Goal: Information Seeking & Learning: Understand process/instructions

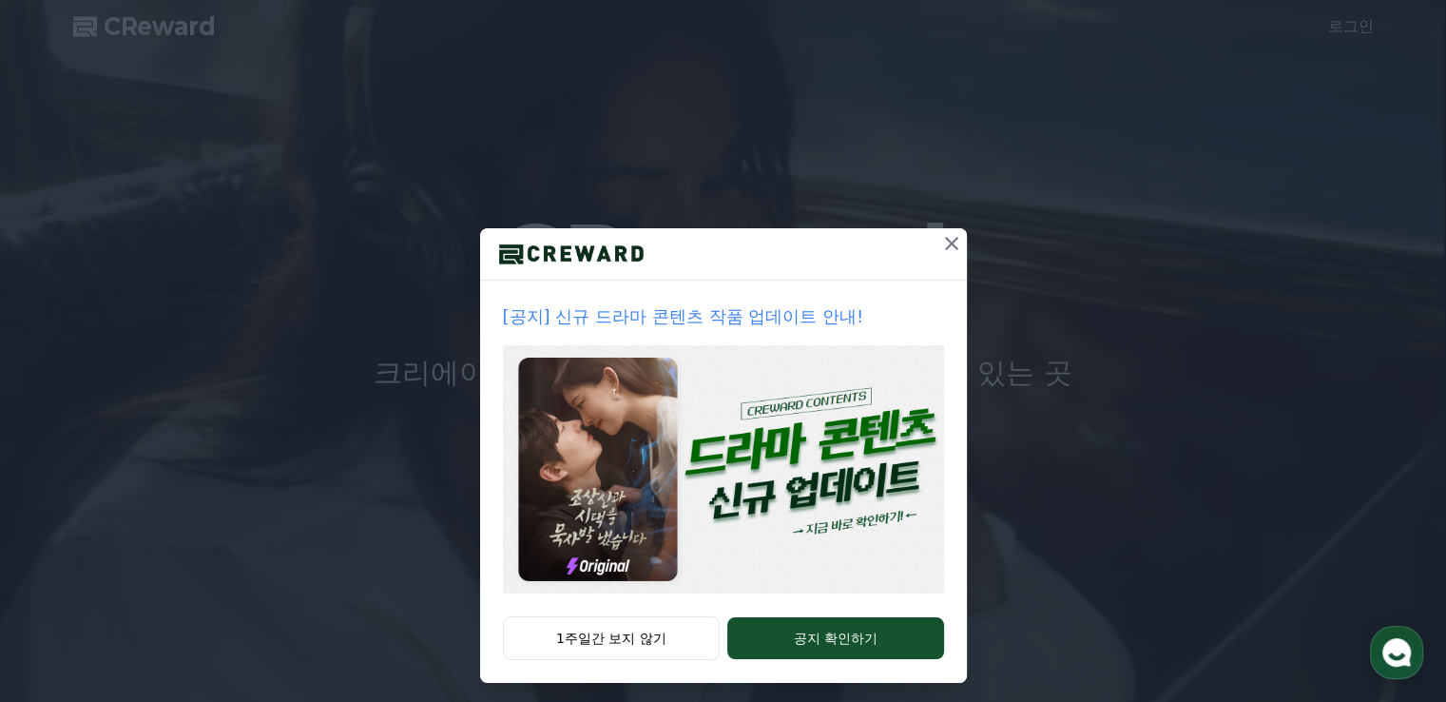
click at [947, 244] on icon at bounding box center [951, 243] width 23 height 23
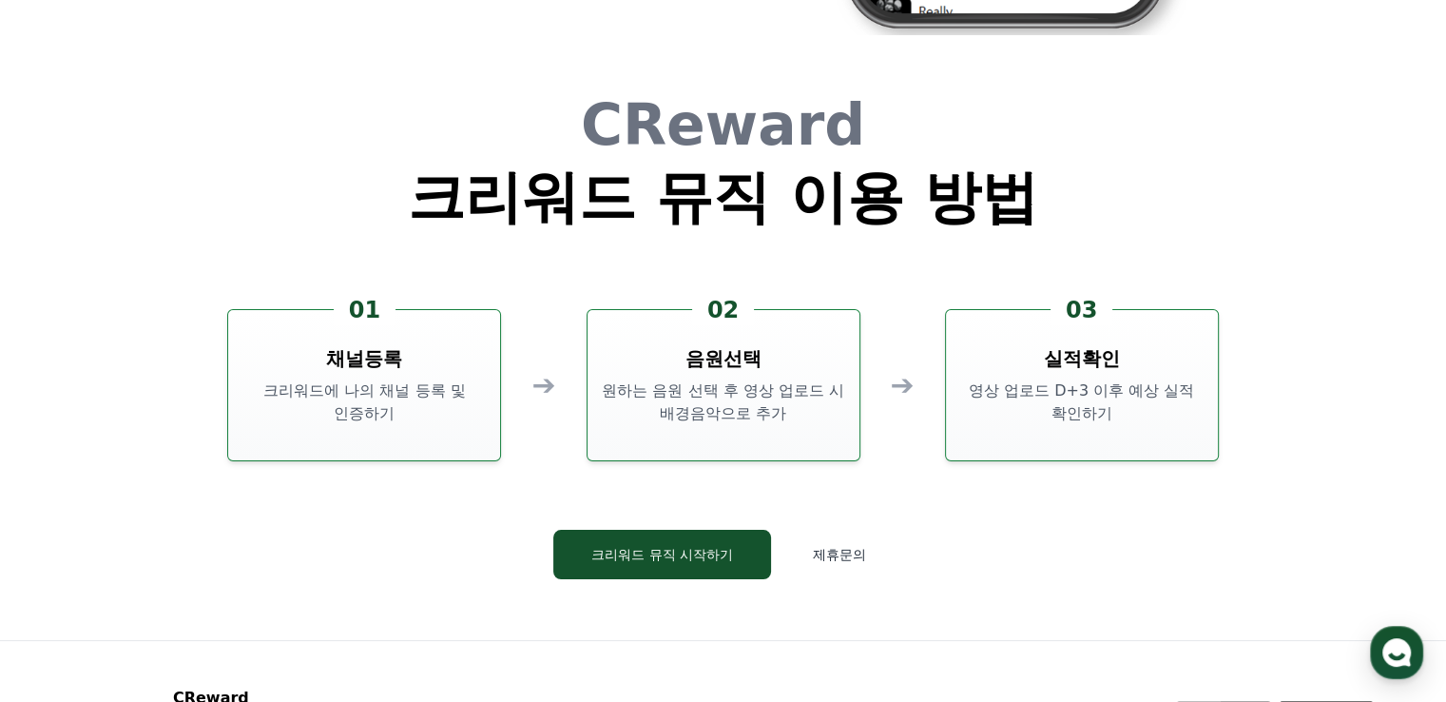
scroll to position [5152, 0]
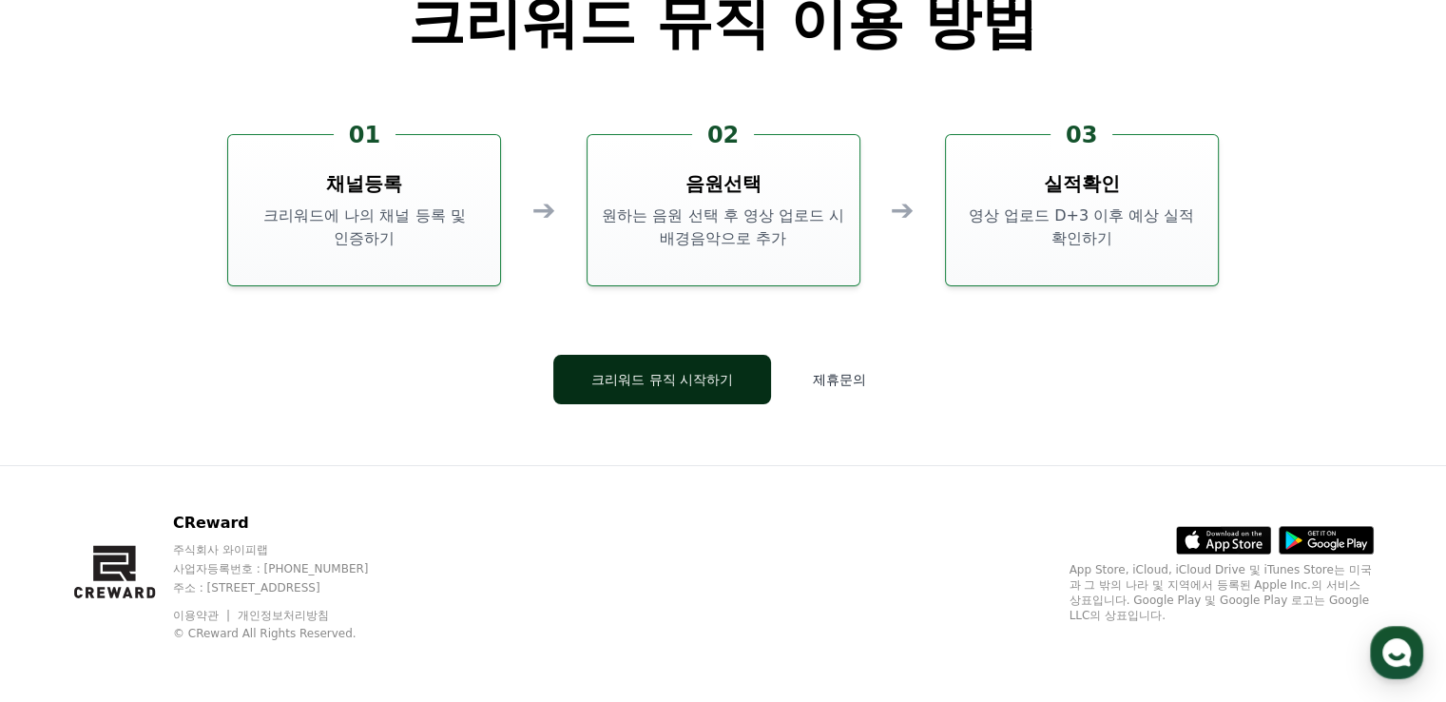
click at [721, 382] on button "크리워드 뮤직 시작하기" at bounding box center [662, 379] width 218 height 49
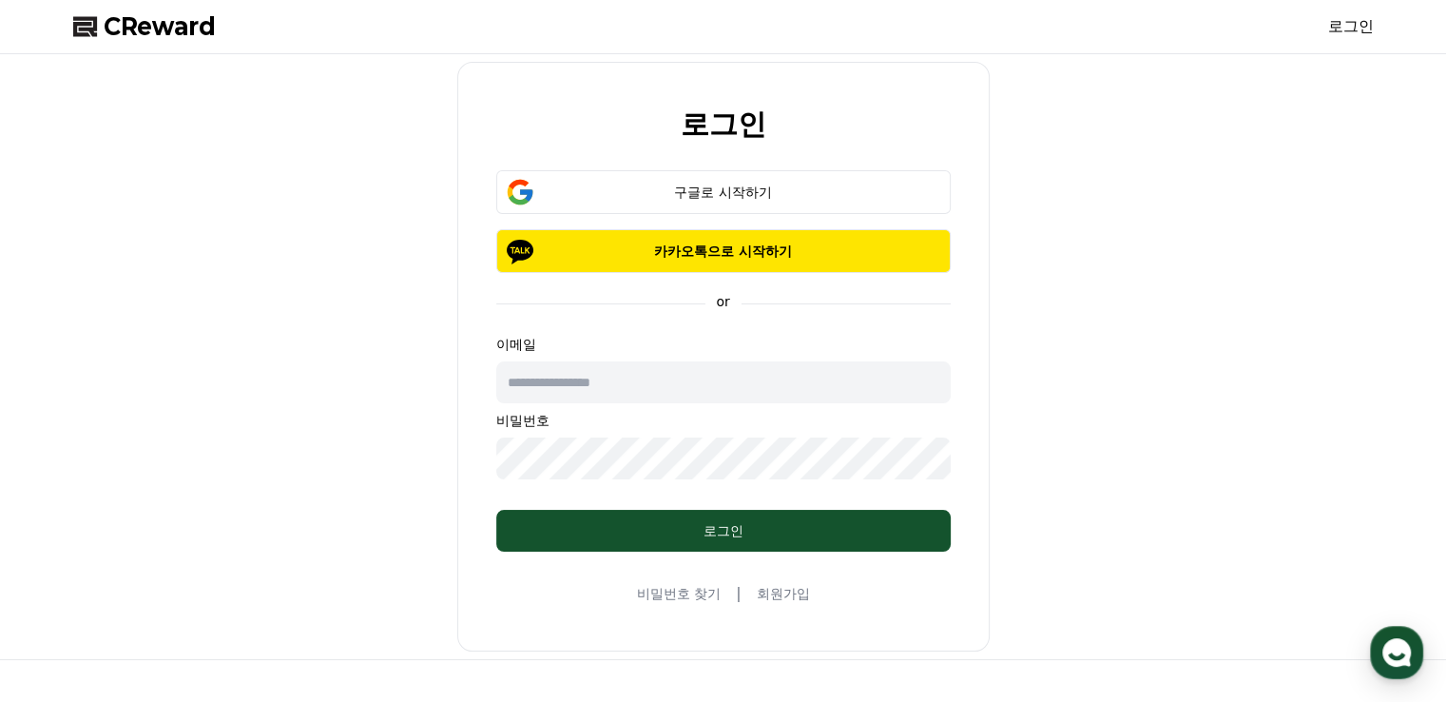
click at [1336, 26] on link "로그인" at bounding box center [1351, 26] width 46 height 23
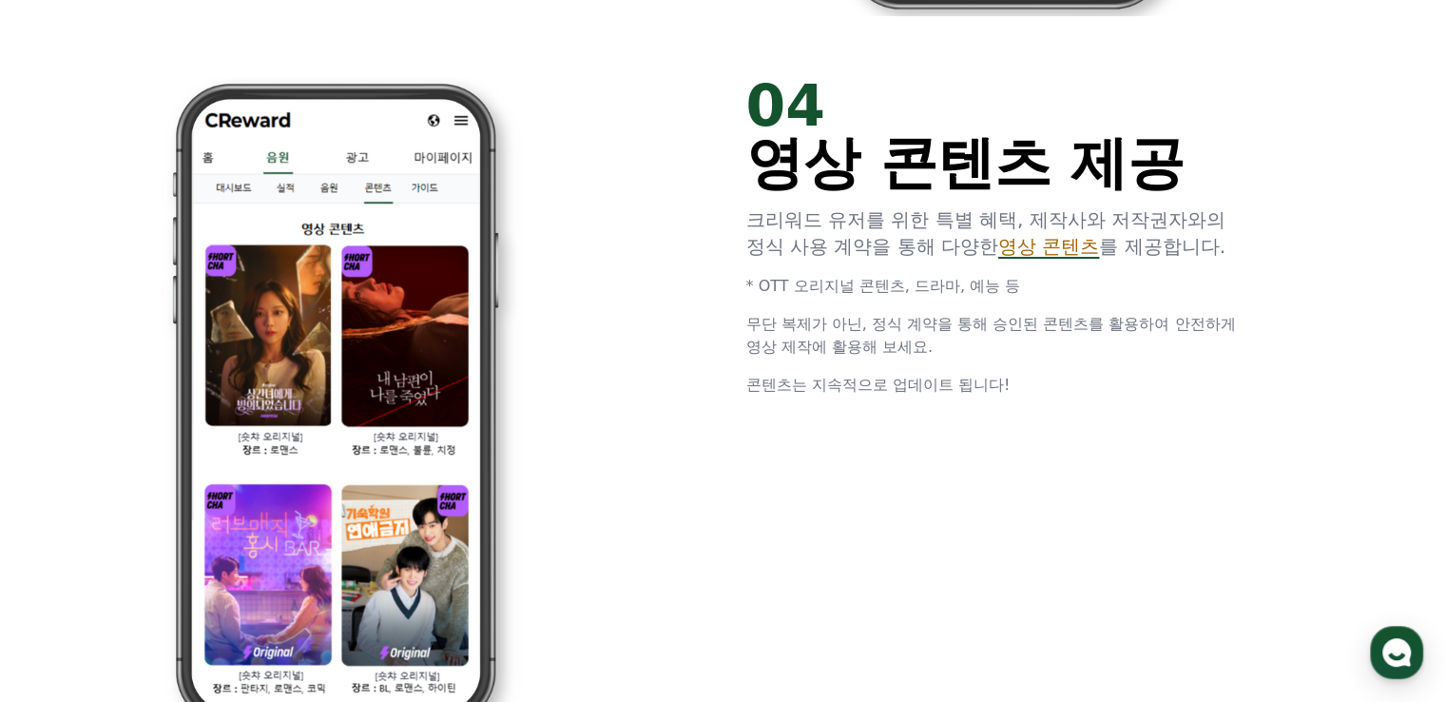
scroll to position [3345, 0]
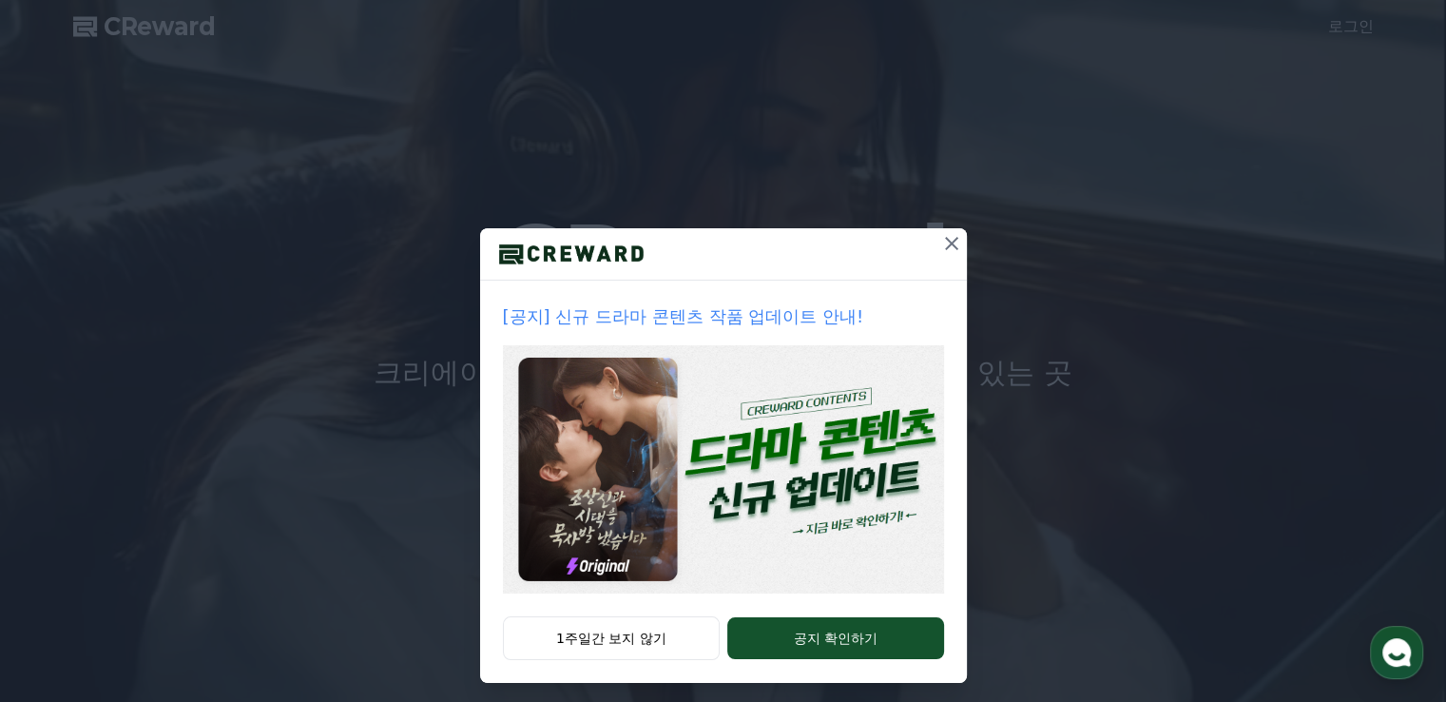
click at [945, 244] on icon at bounding box center [951, 243] width 13 height 13
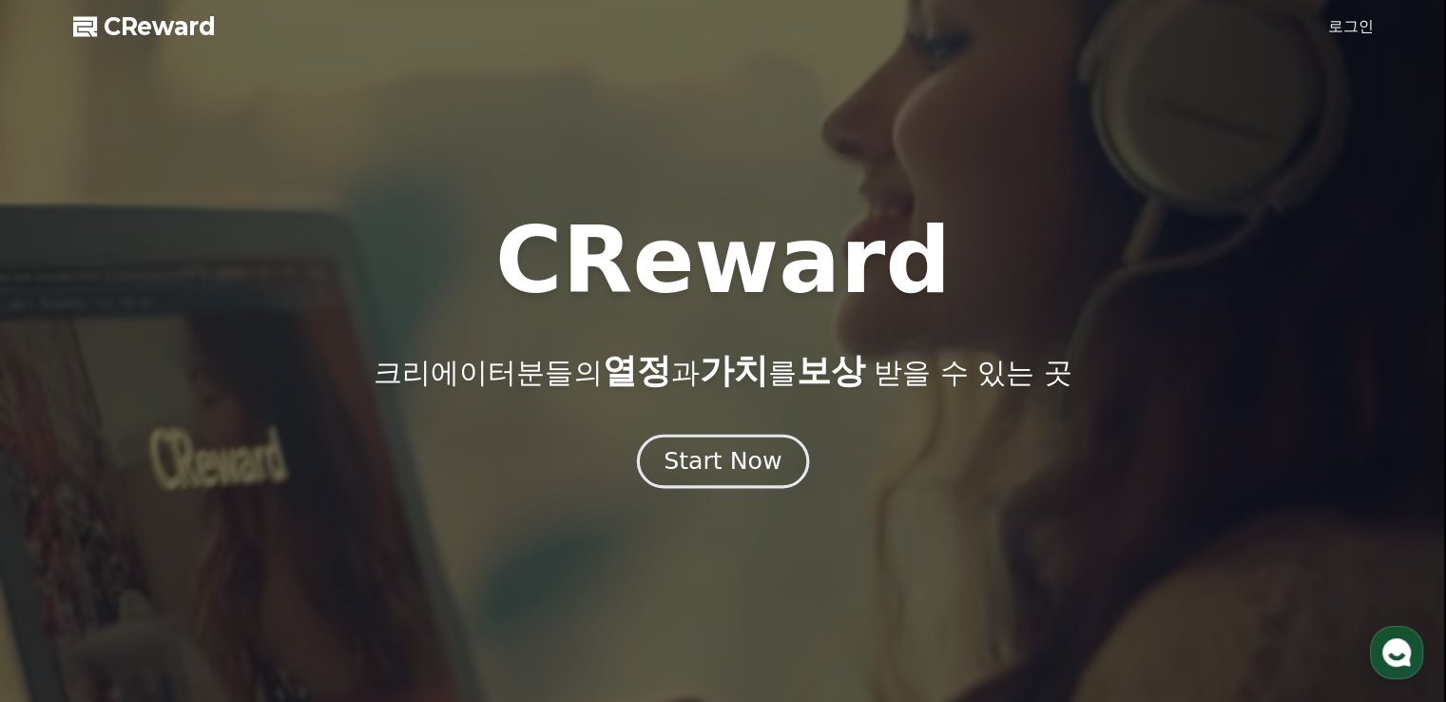
click at [696, 471] on div "Start Now" at bounding box center [723, 461] width 118 height 32
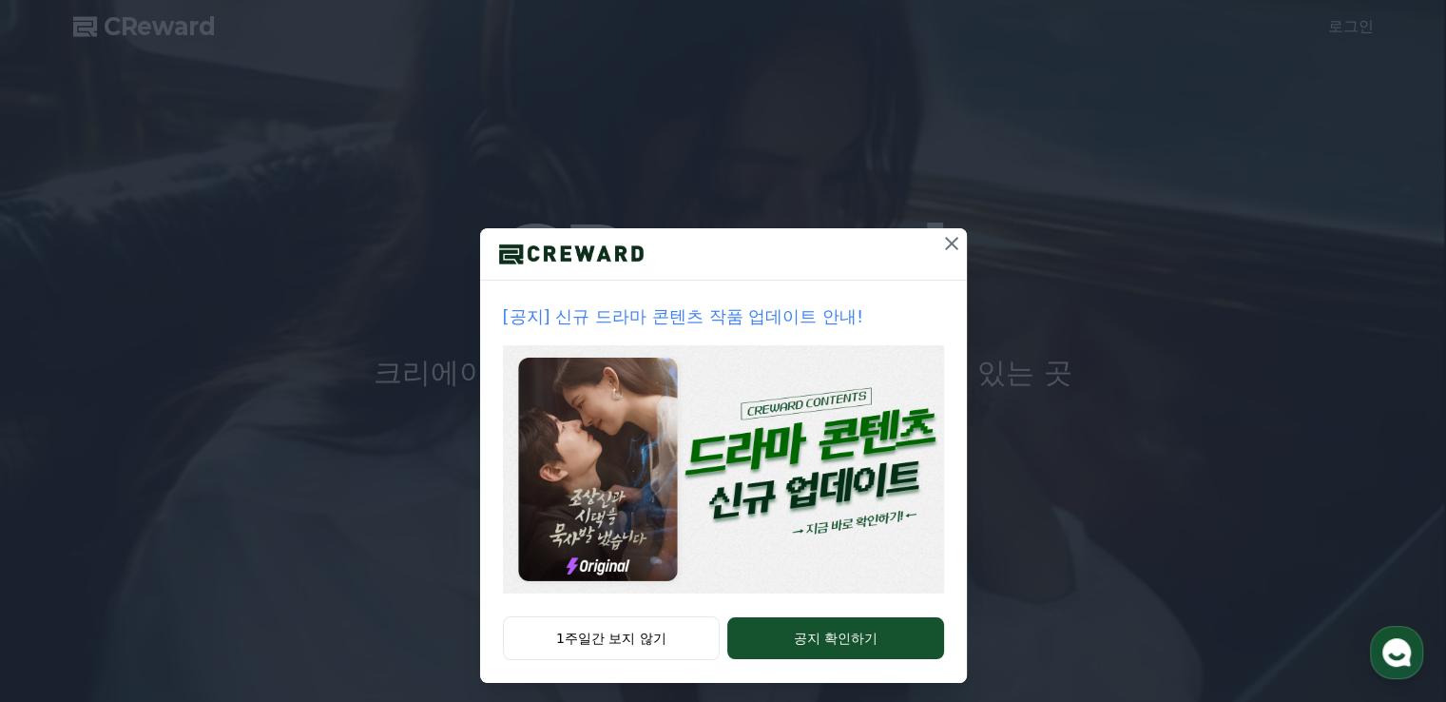
click at [949, 241] on icon at bounding box center [951, 243] width 23 height 23
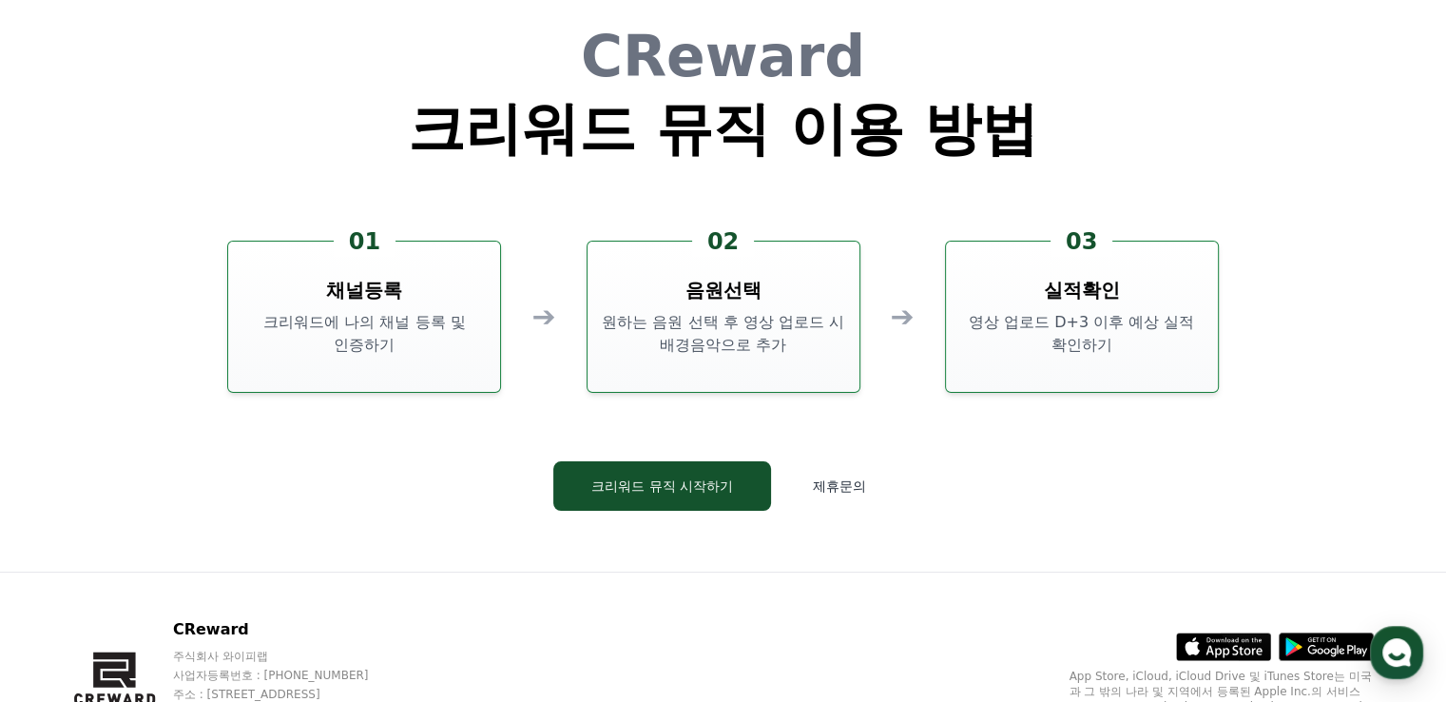
scroll to position [5152, 0]
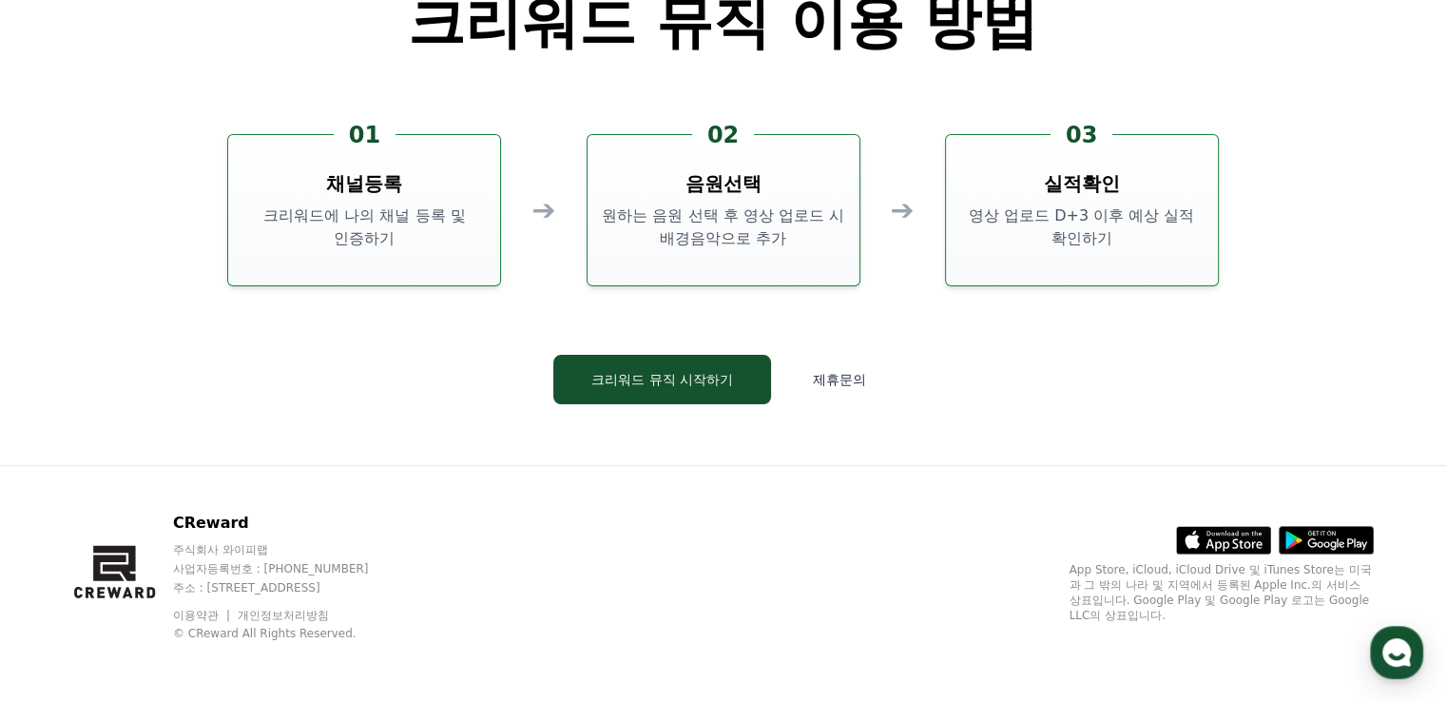
click at [407, 222] on p "크리워드에 나의 채널 등록 및 인증하기" at bounding box center [364, 227] width 257 height 46
click at [669, 190] on div "02 음원선택 원하는 음원 선택 후 영상 업로드 시 배경음악으로 추가" at bounding box center [724, 210] width 274 height 152
click at [700, 393] on button "크리워드 뮤직 시작하기" at bounding box center [662, 379] width 218 height 49
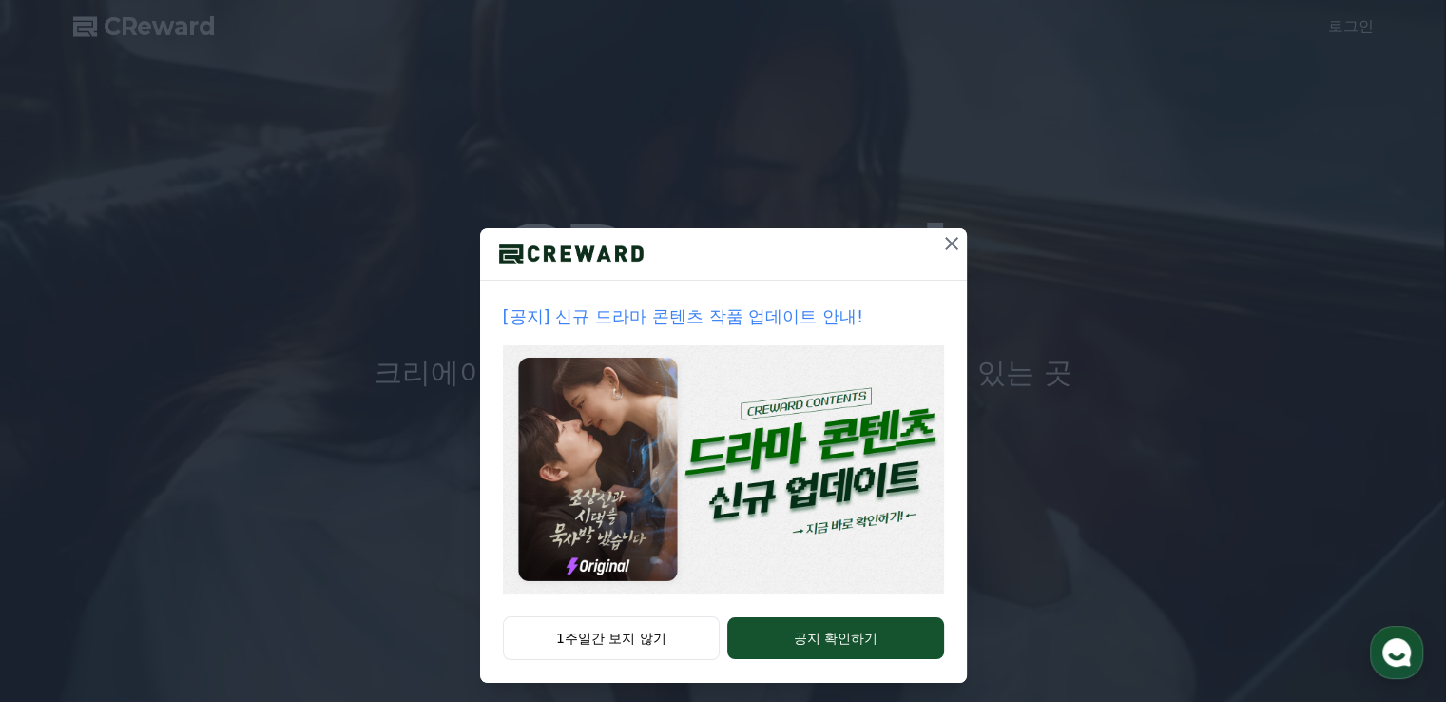
click at [946, 241] on icon at bounding box center [951, 243] width 13 height 13
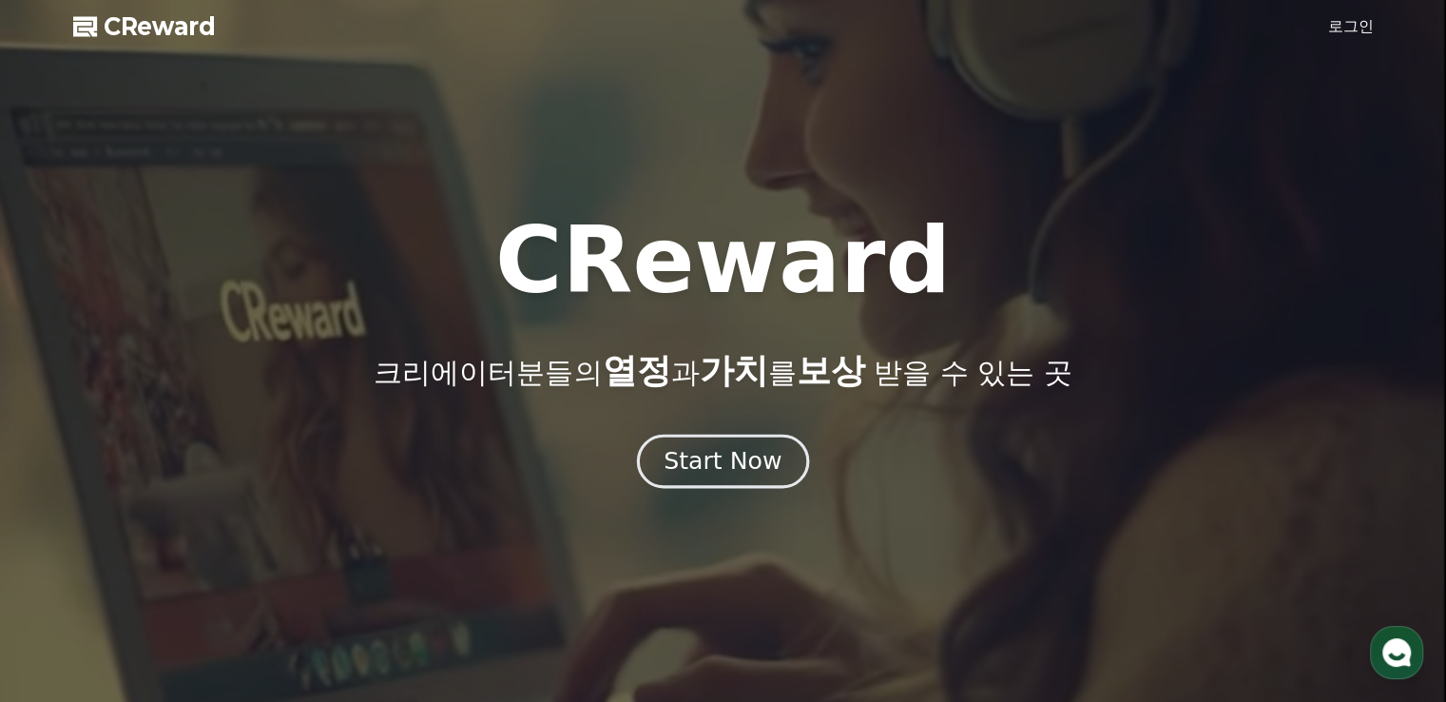
click at [700, 457] on div "Start Now" at bounding box center [723, 461] width 118 height 32
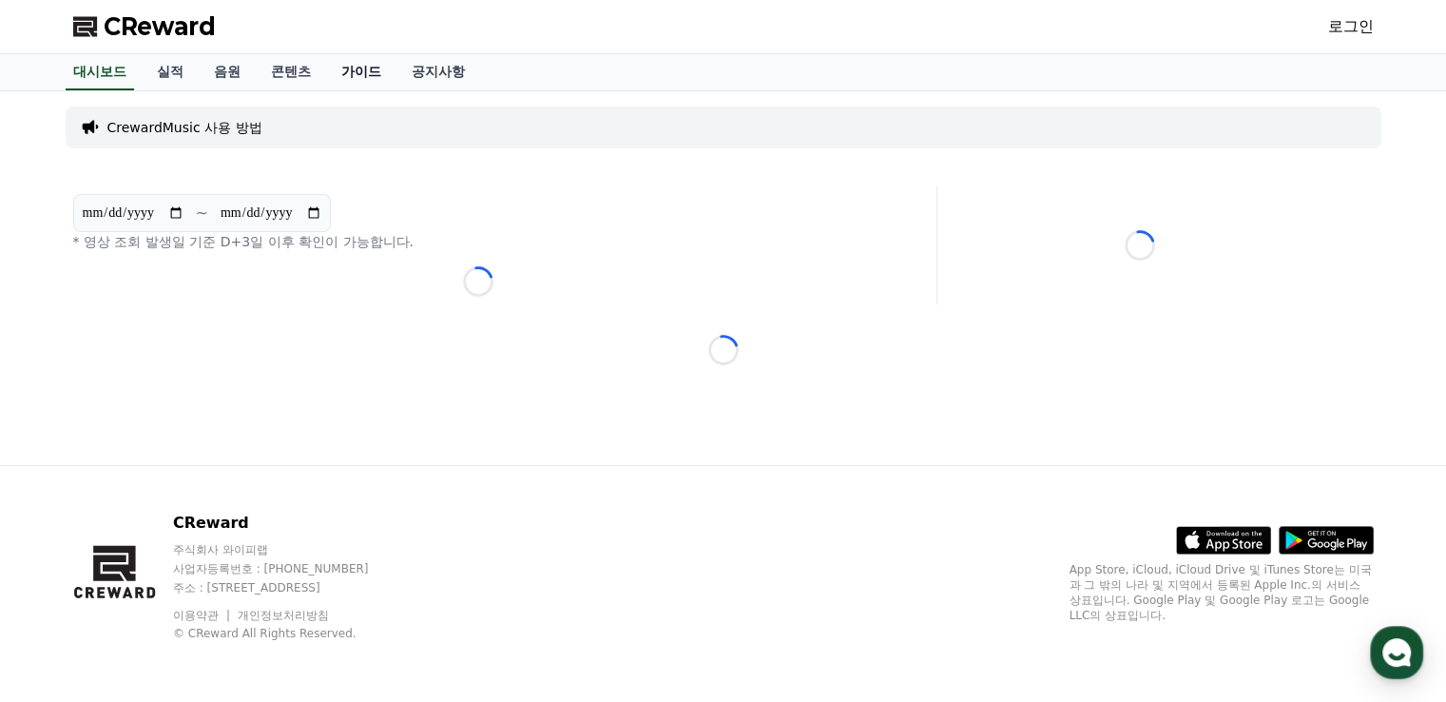
click at [361, 70] on link "가이드" at bounding box center [361, 72] width 70 height 36
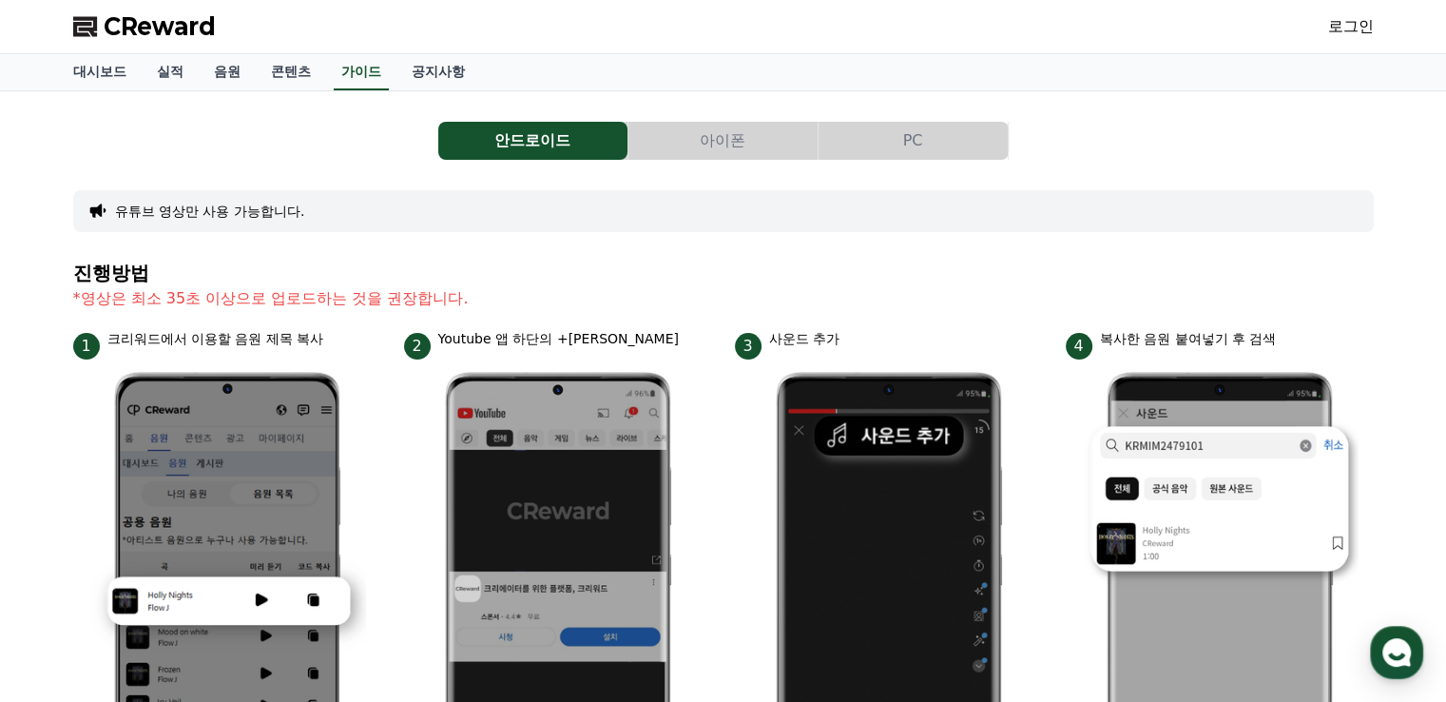
click at [726, 143] on button "아이폰" at bounding box center [723, 141] width 189 height 38
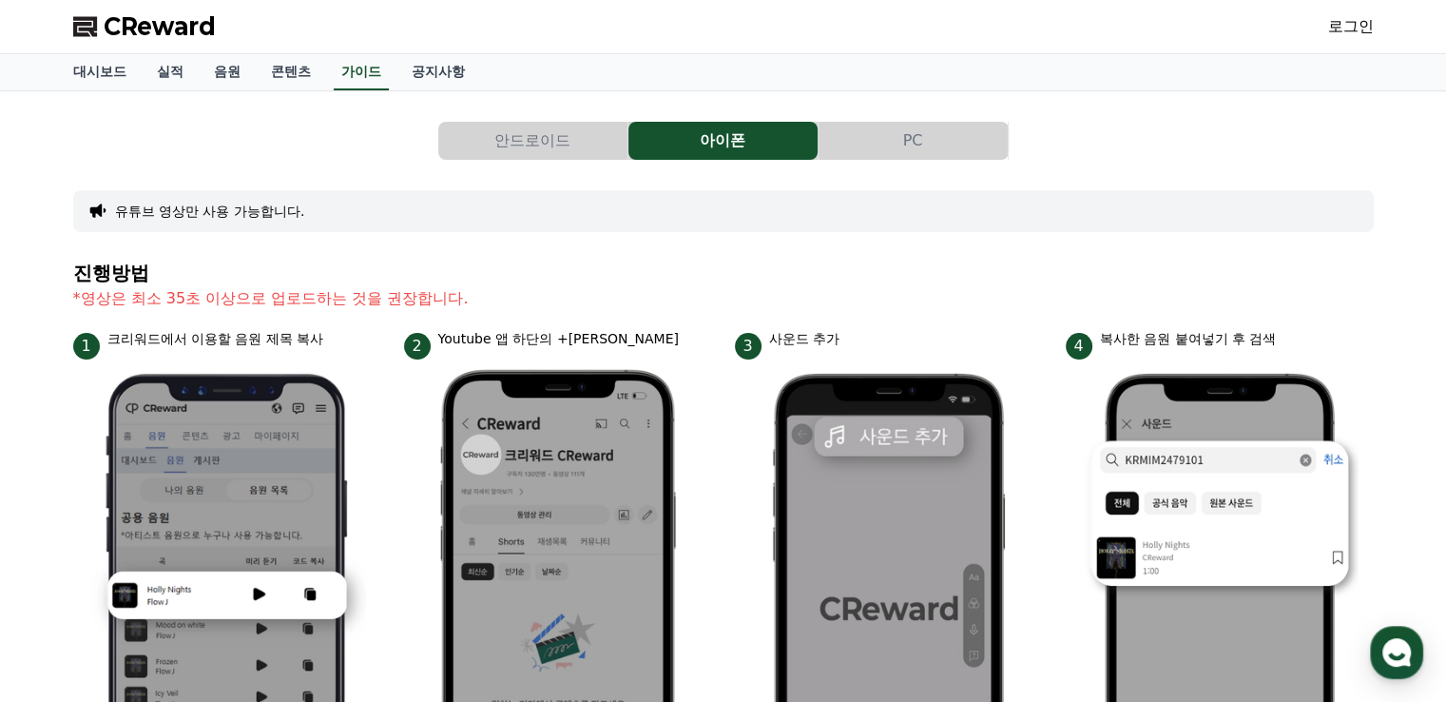
click at [909, 134] on button "PC" at bounding box center [913, 141] width 189 height 38
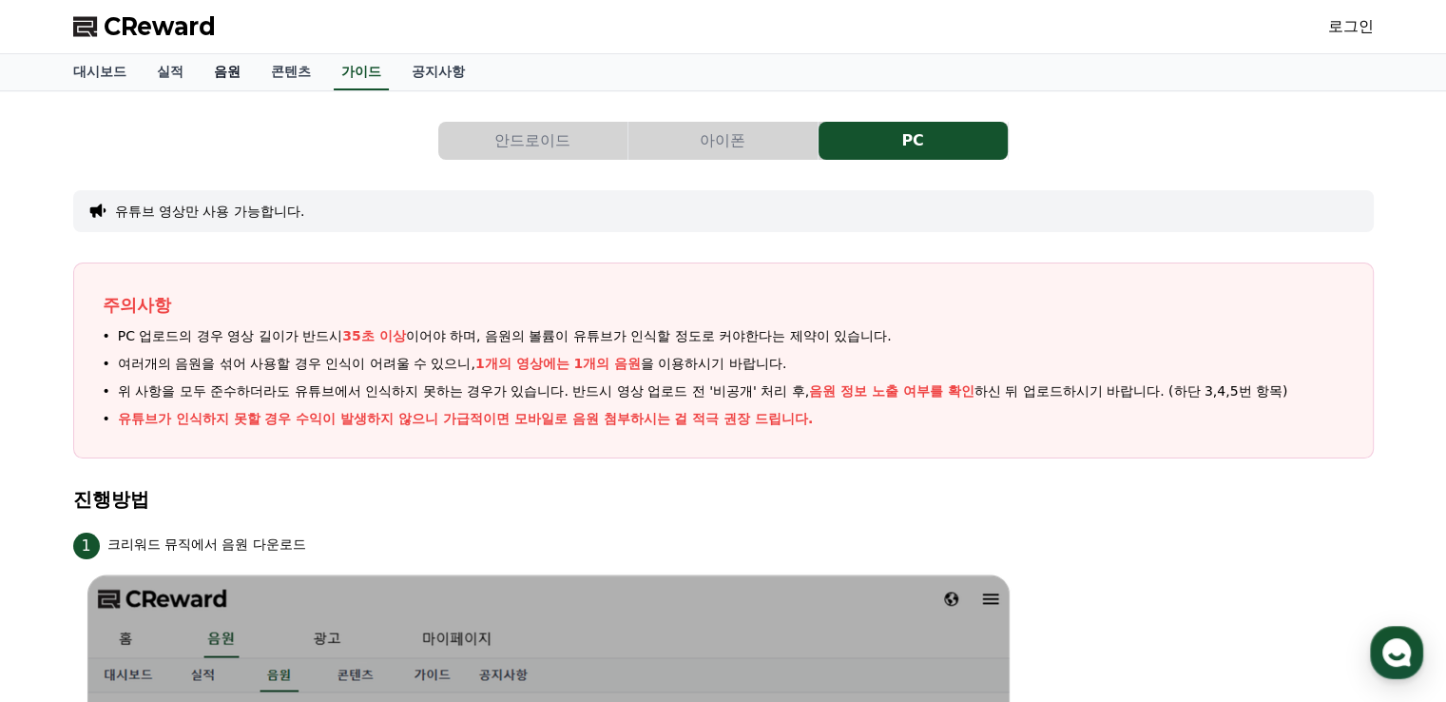
click at [225, 67] on link "음원" at bounding box center [227, 72] width 57 height 36
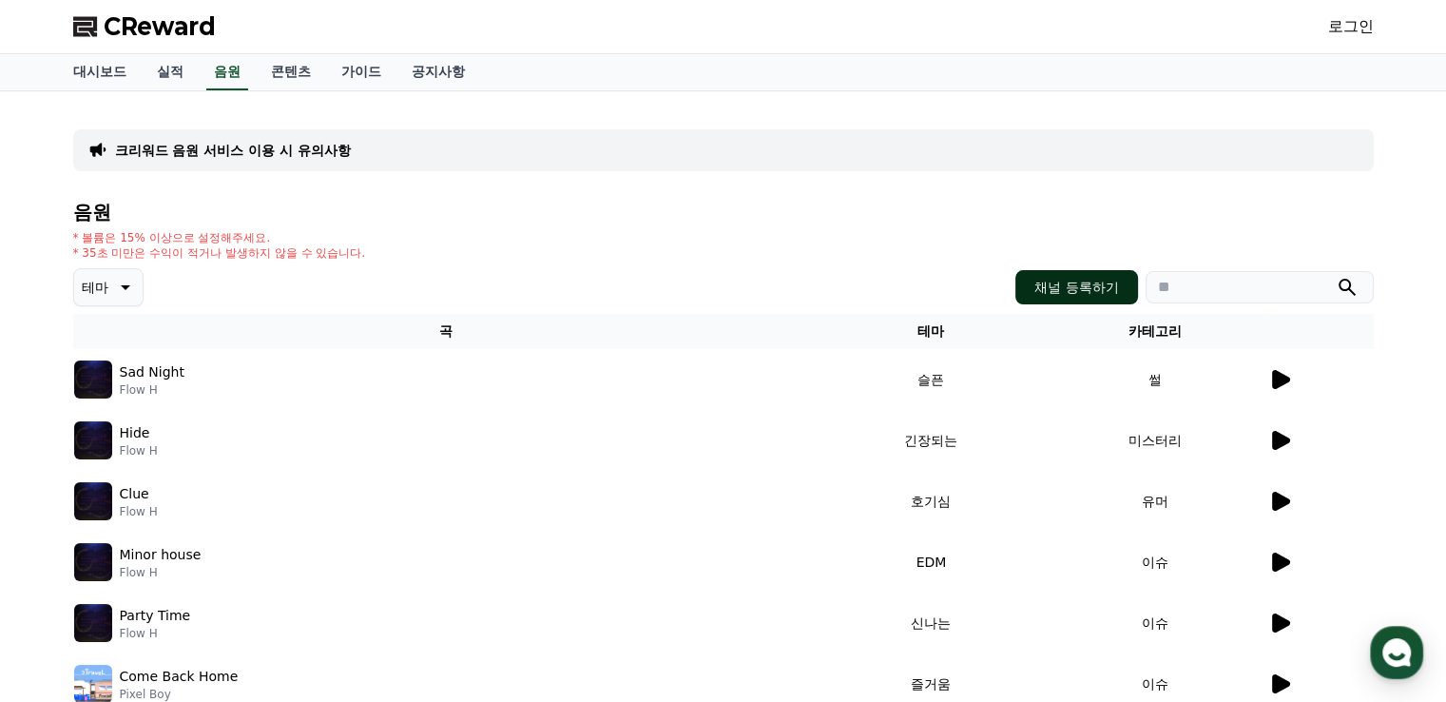
click at [1078, 288] on button "채널 등록하기" at bounding box center [1077, 287] width 122 height 34
click at [1279, 442] on icon at bounding box center [1281, 440] width 18 height 19
click at [1279, 442] on button "close modal" at bounding box center [723, 351] width 1446 height 702
click at [1273, 375] on icon at bounding box center [1281, 379] width 18 height 19
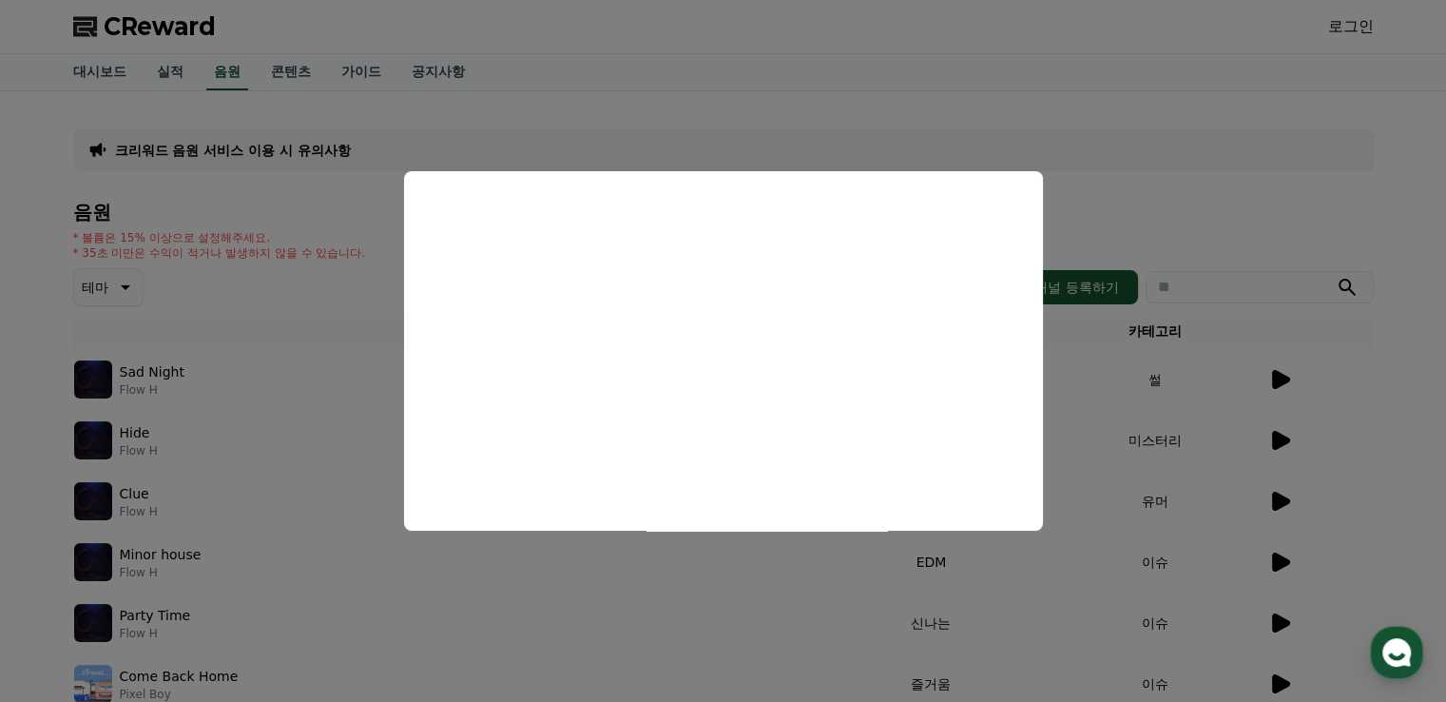
click at [145, 438] on button "close modal" at bounding box center [723, 351] width 1446 height 702
click at [145, 438] on p "Hide" at bounding box center [135, 433] width 30 height 20
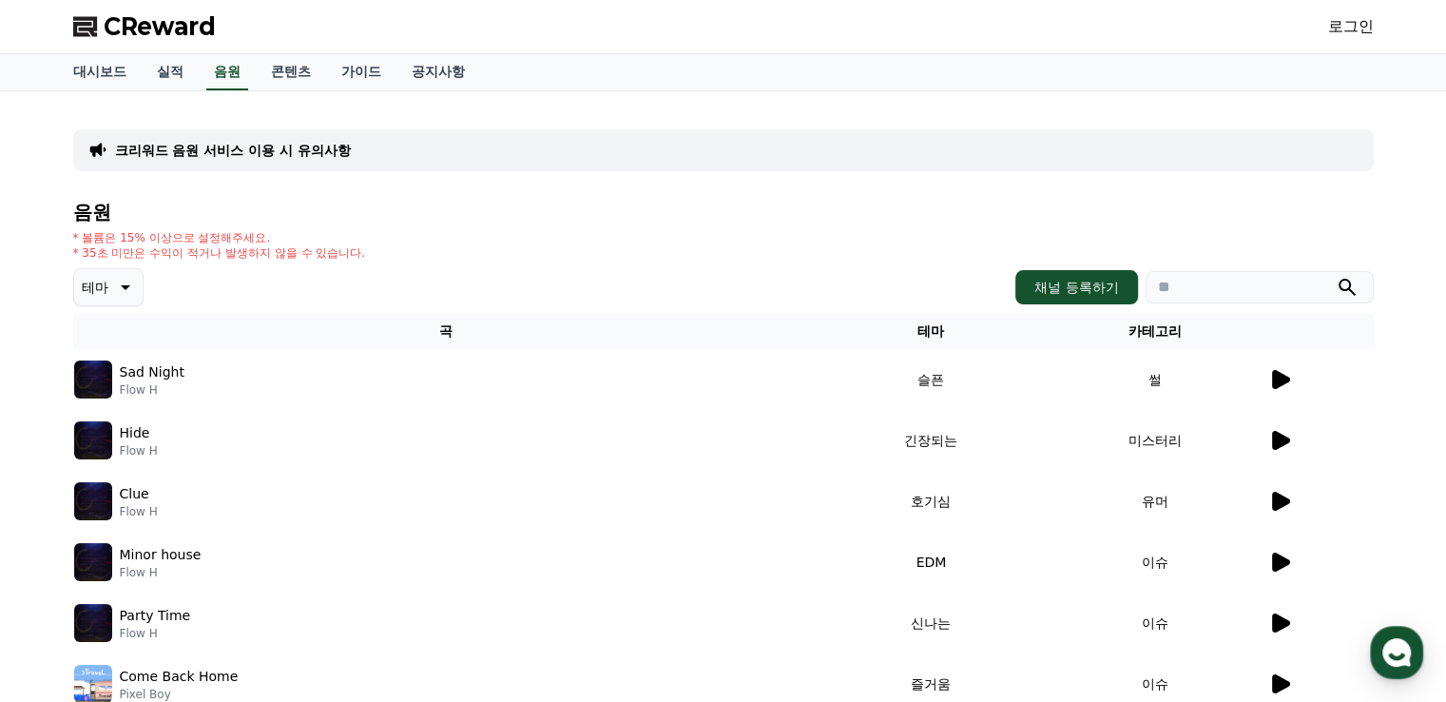
click at [922, 502] on td "호기심" at bounding box center [931, 501] width 223 height 61
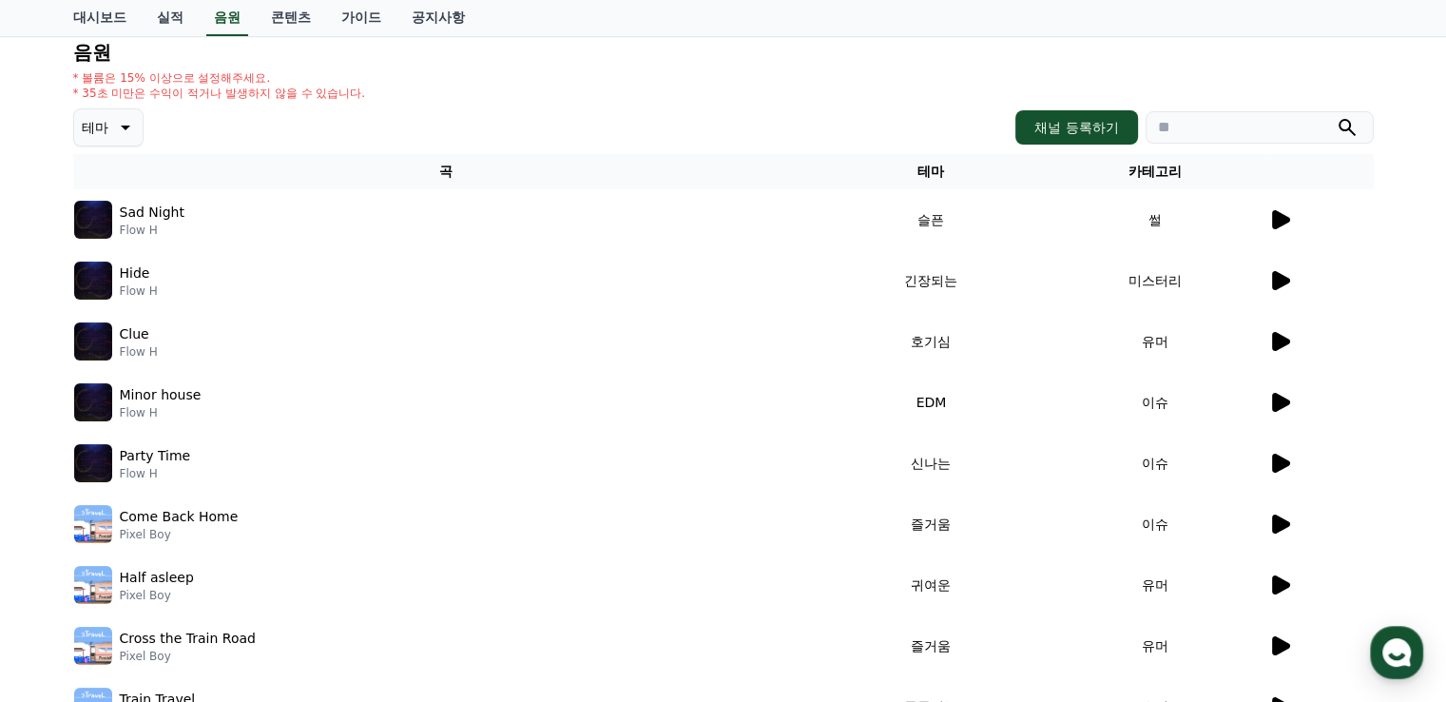
scroll to position [380, 0]
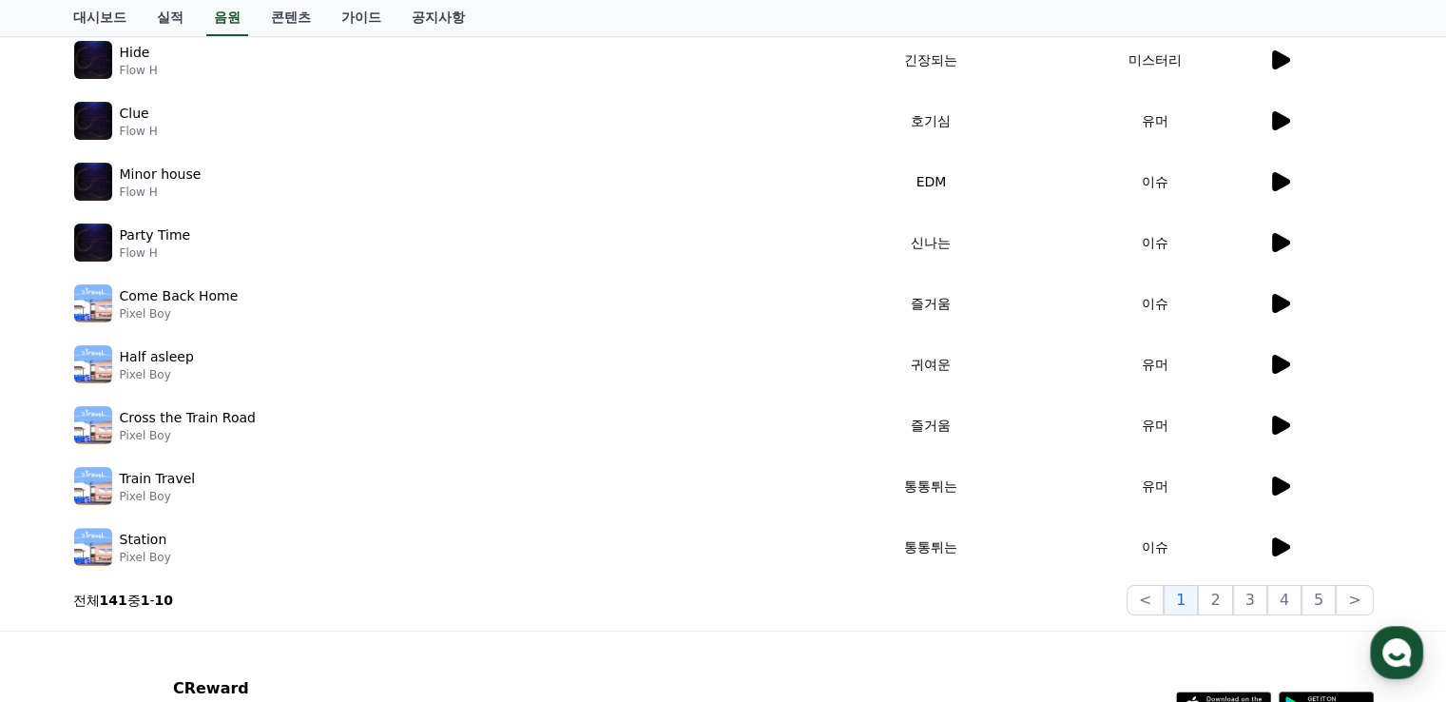
click at [1286, 364] on icon at bounding box center [1281, 364] width 18 height 19
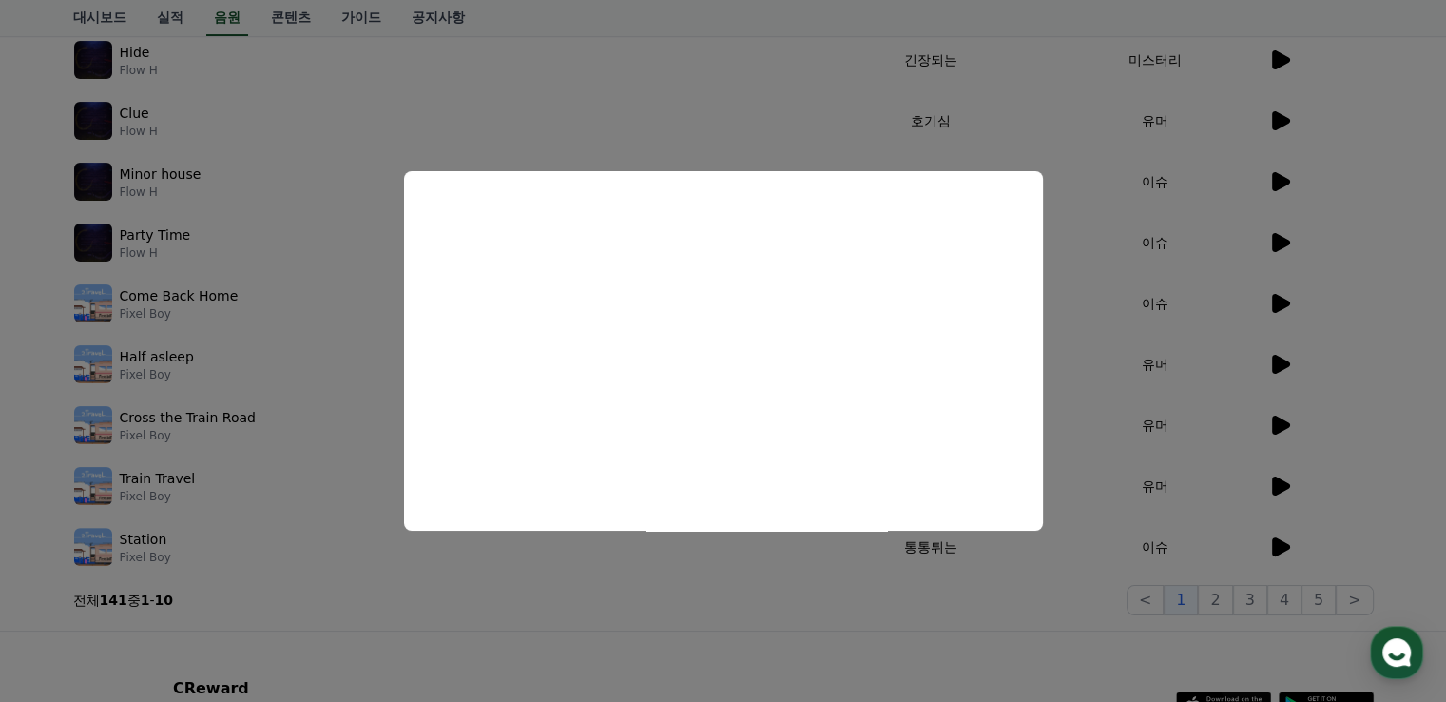
click at [1286, 364] on button "close modal" at bounding box center [723, 351] width 1446 height 702
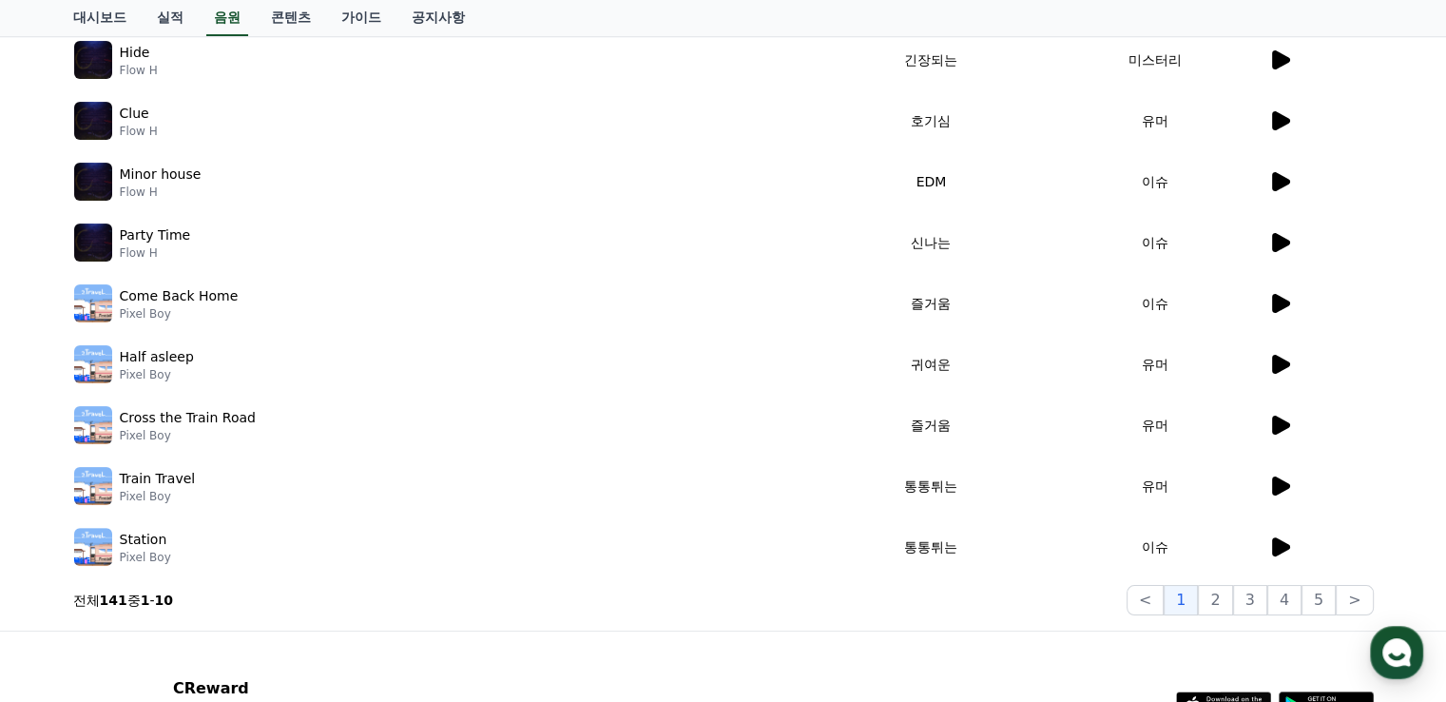
click at [1274, 429] on icon at bounding box center [1281, 425] width 18 height 19
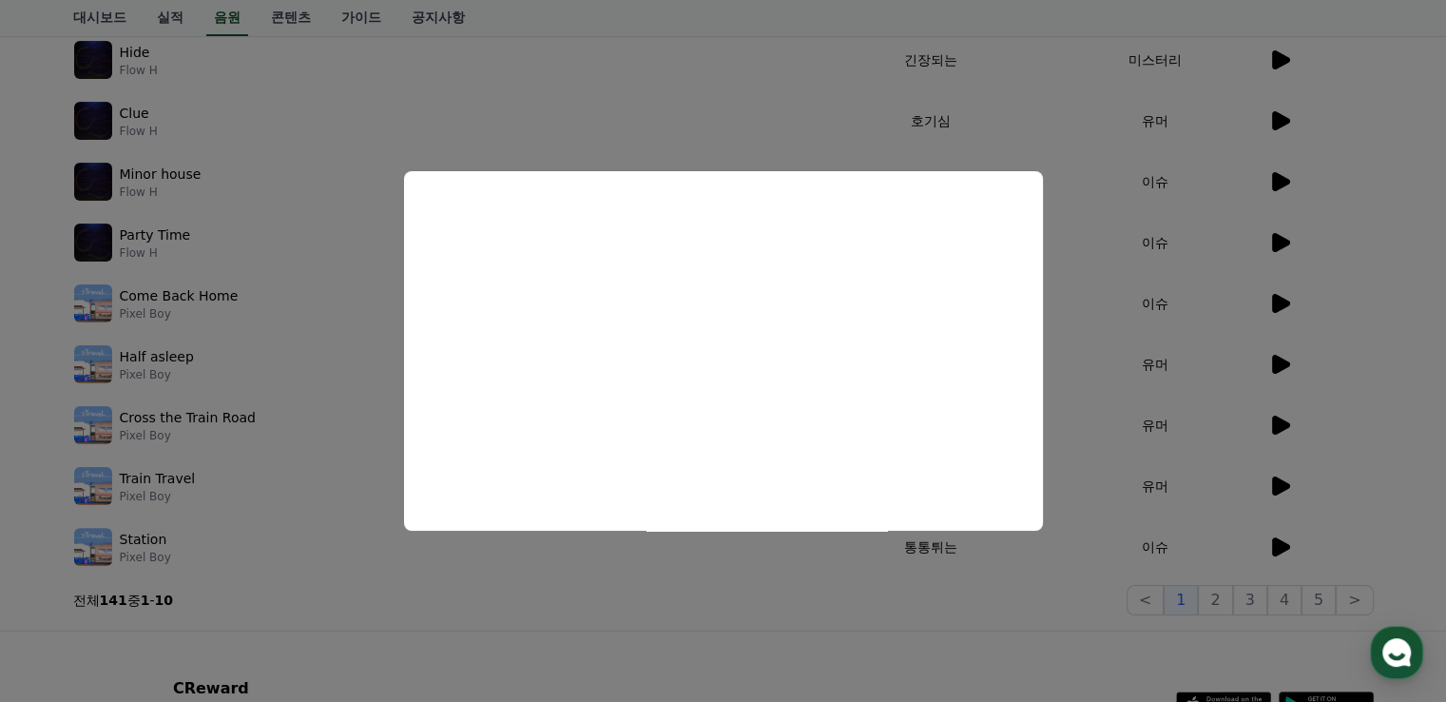
click at [1274, 429] on button "close modal" at bounding box center [723, 351] width 1446 height 702
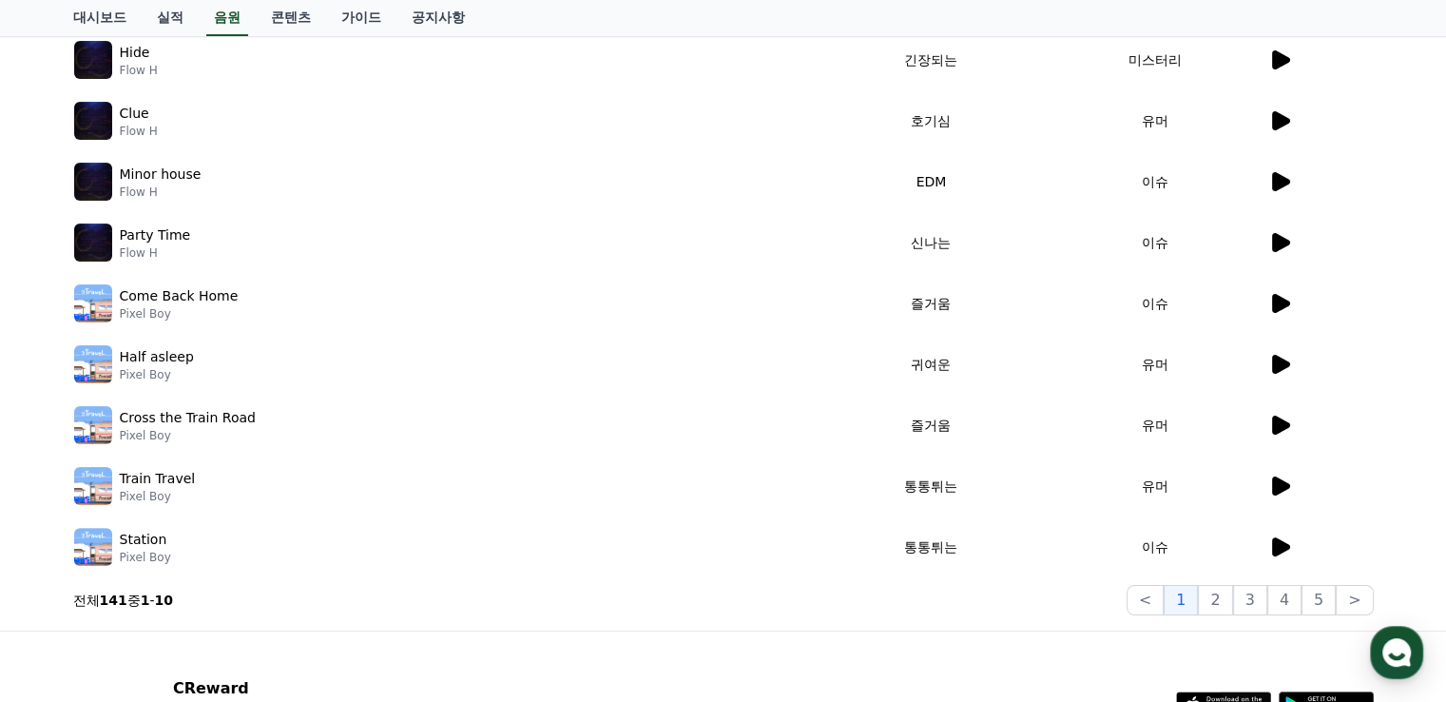
click at [1274, 429] on icon at bounding box center [1281, 425] width 18 height 19
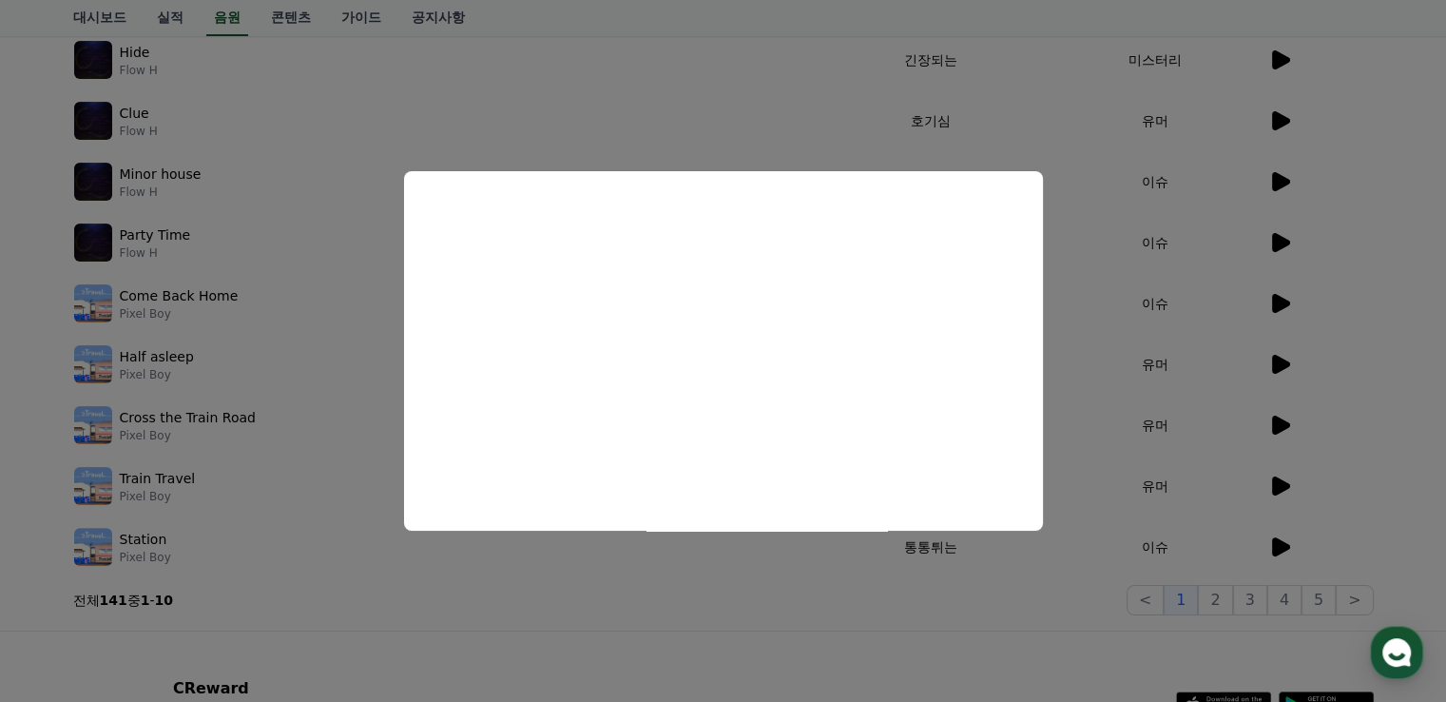
click at [1274, 429] on button "close modal" at bounding box center [723, 351] width 1446 height 702
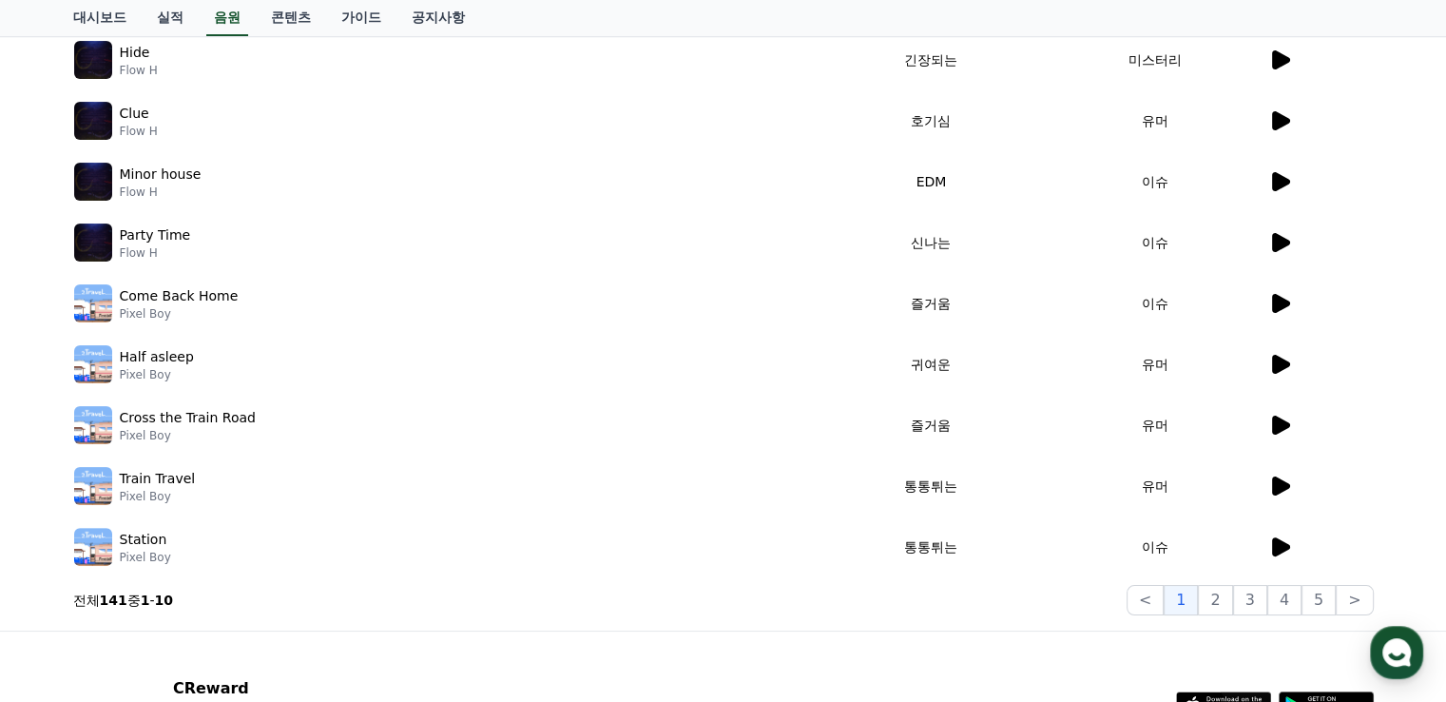
click at [1274, 429] on icon at bounding box center [1281, 425] width 18 height 19
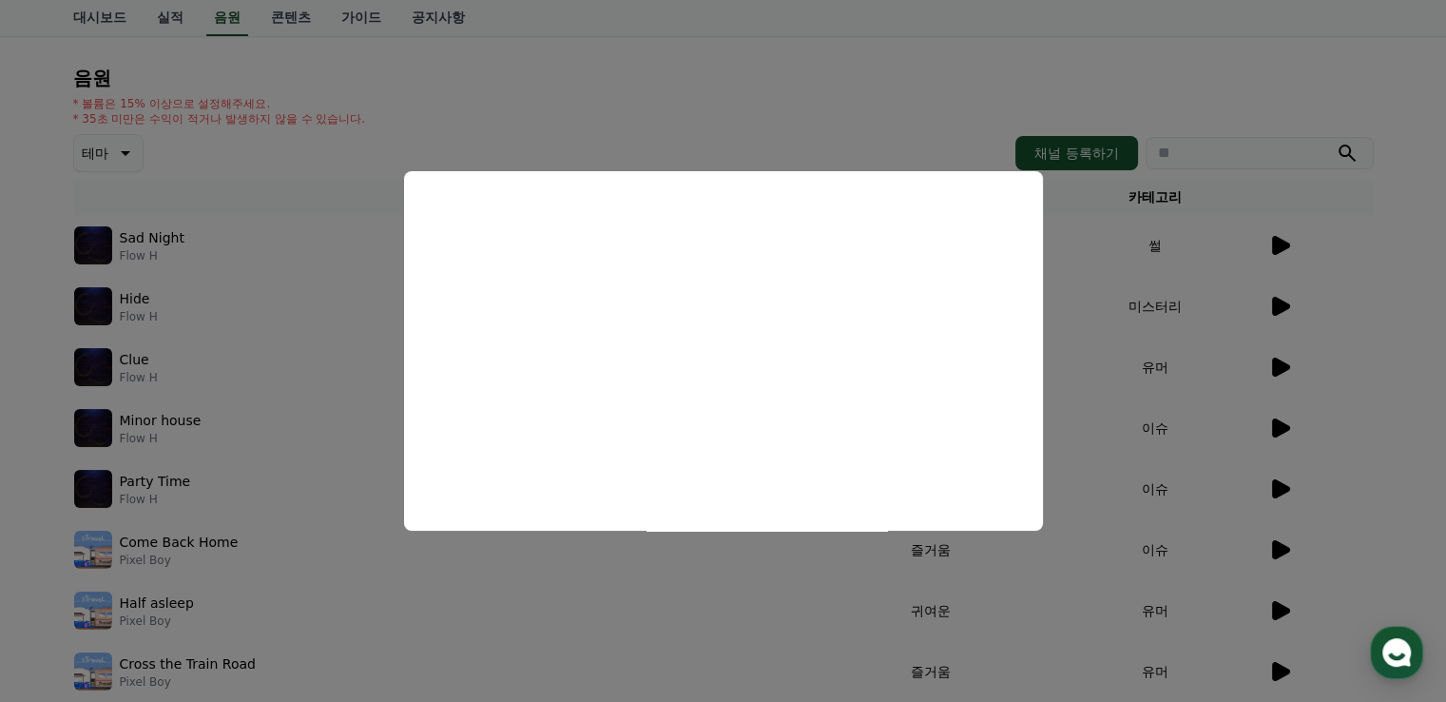
scroll to position [0, 0]
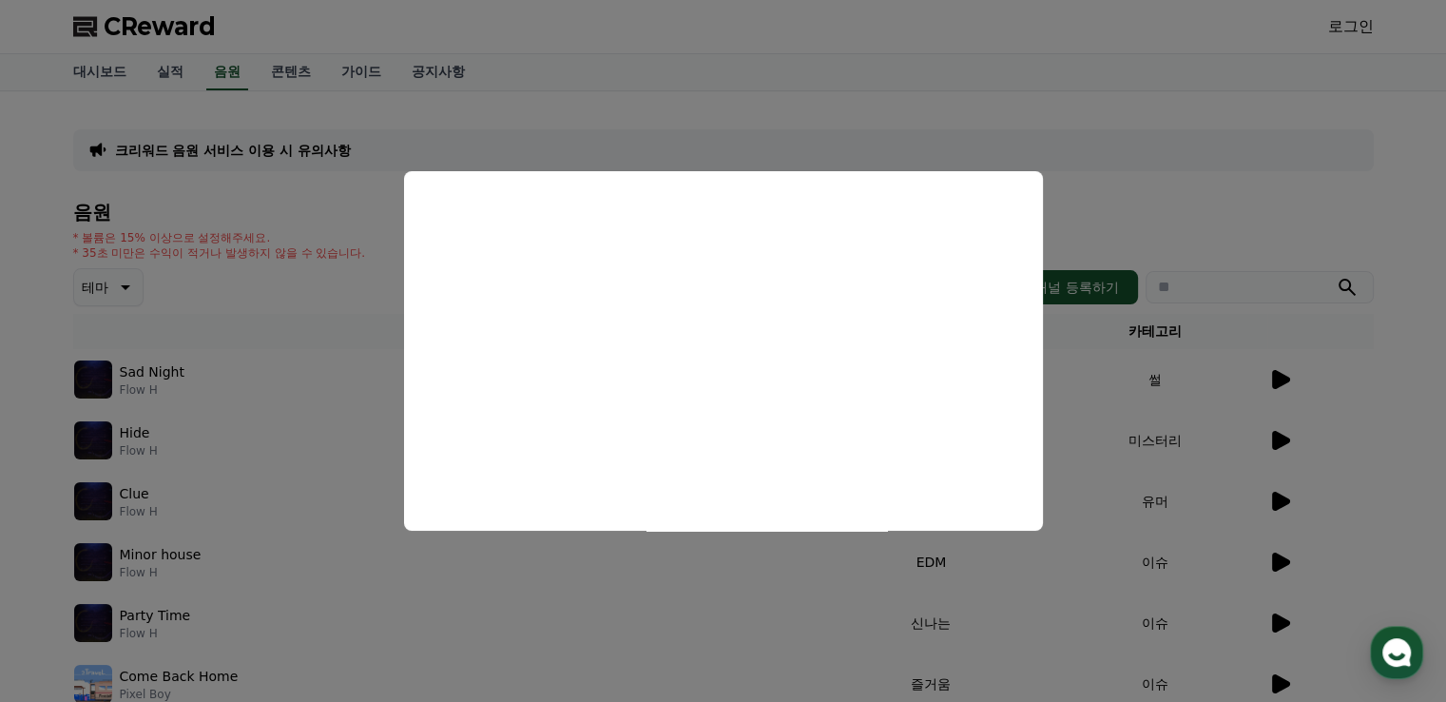
click at [1240, 99] on button "close modal" at bounding box center [723, 351] width 1446 height 702
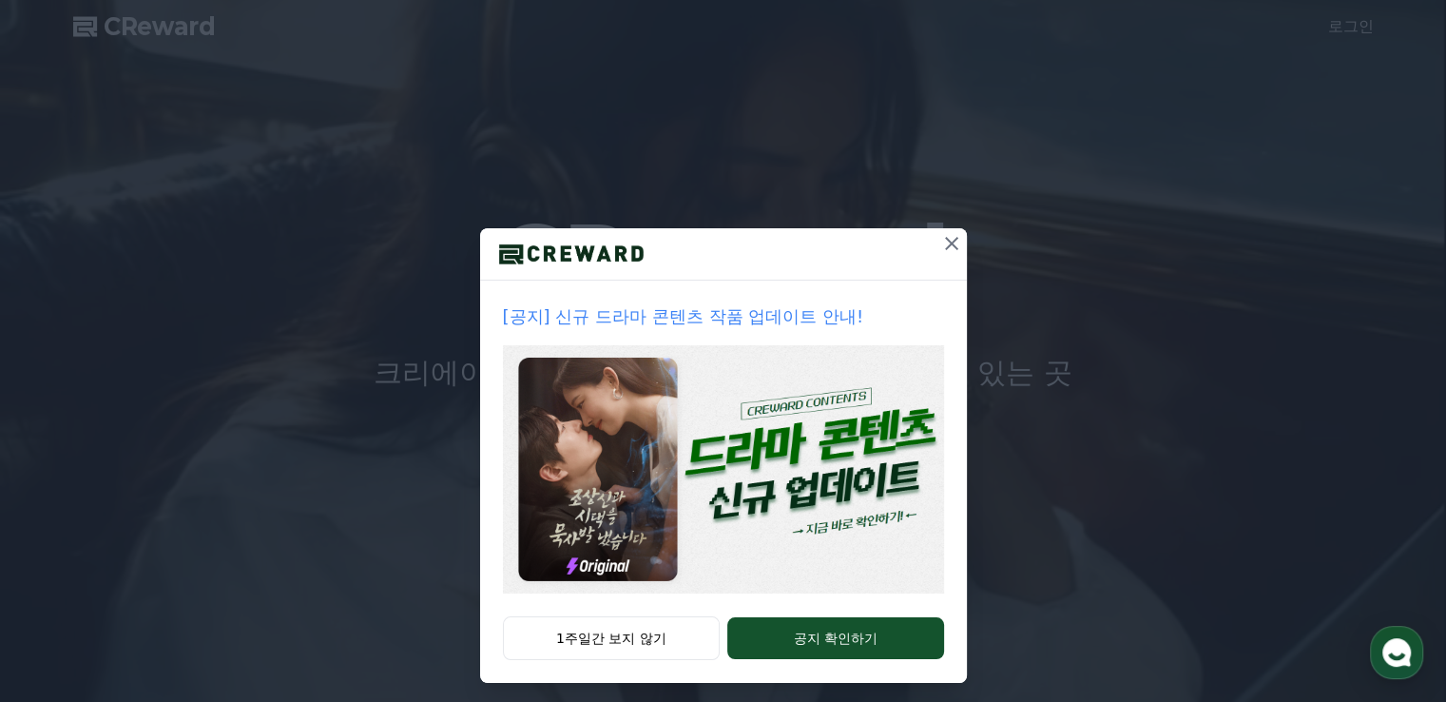
click at [945, 244] on icon at bounding box center [951, 243] width 13 height 13
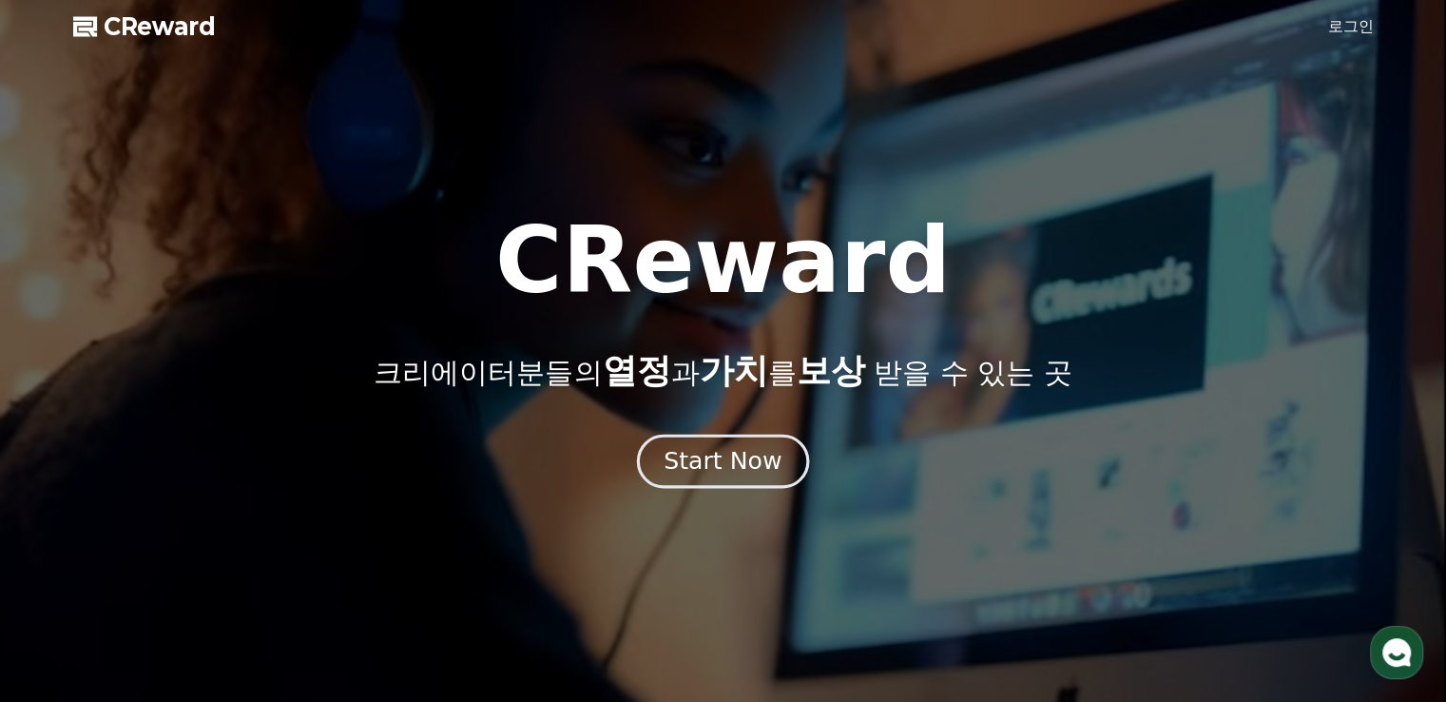
click at [749, 455] on div "Start Now" at bounding box center [723, 461] width 118 height 32
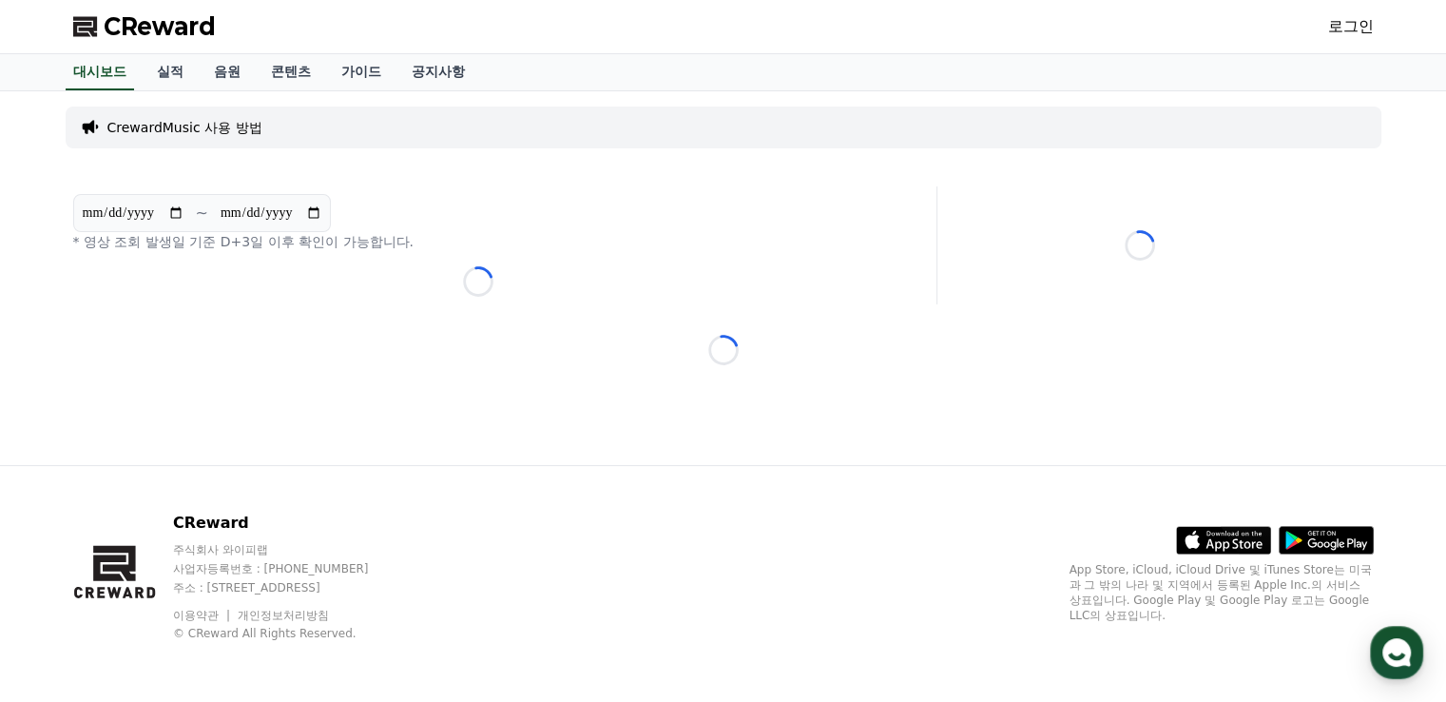
click at [320, 212] on input "**********" at bounding box center [271, 213] width 103 height 21
click at [548, 384] on div "**********" at bounding box center [723, 278] width 1331 height 374
click at [243, 134] on p "CrewardMusic 사용 방법" at bounding box center [184, 127] width 155 height 19
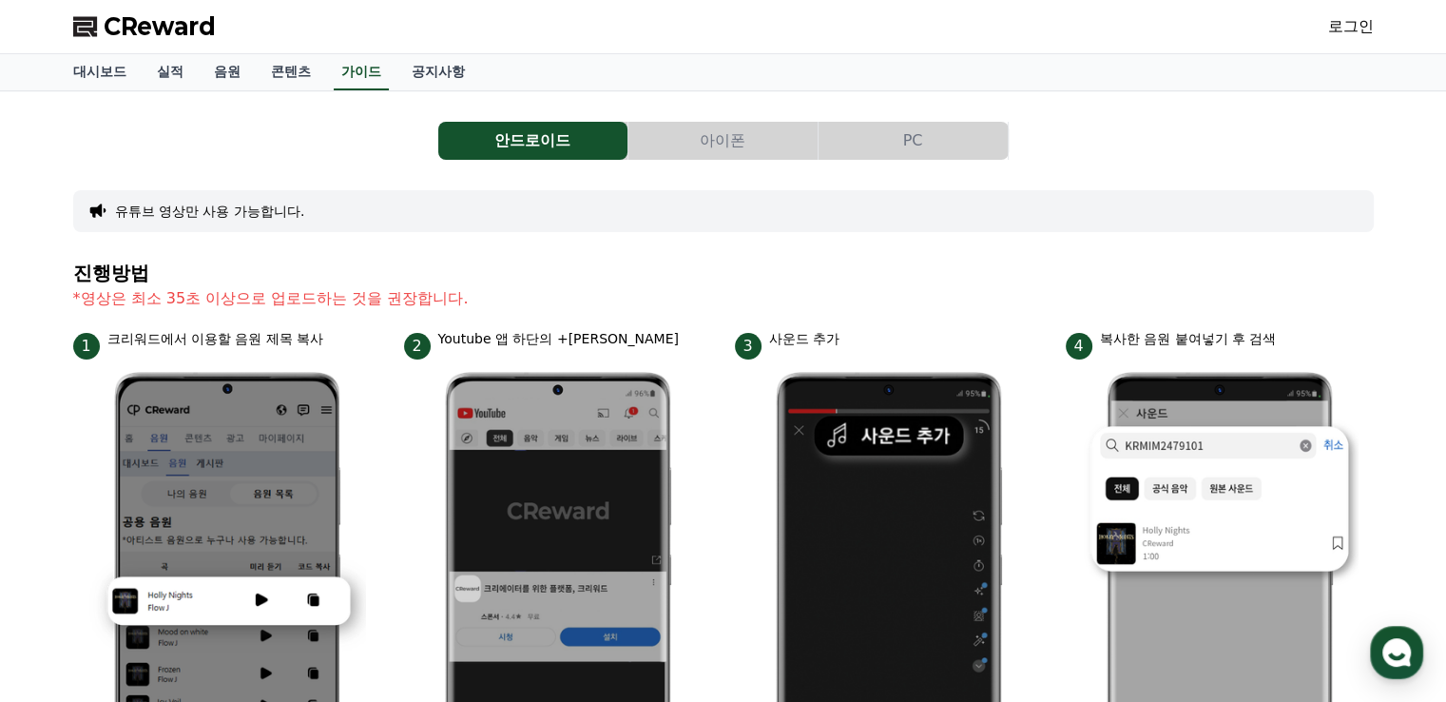
click at [734, 130] on button "아이폰" at bounding box center [723, 141] width 189 height 38
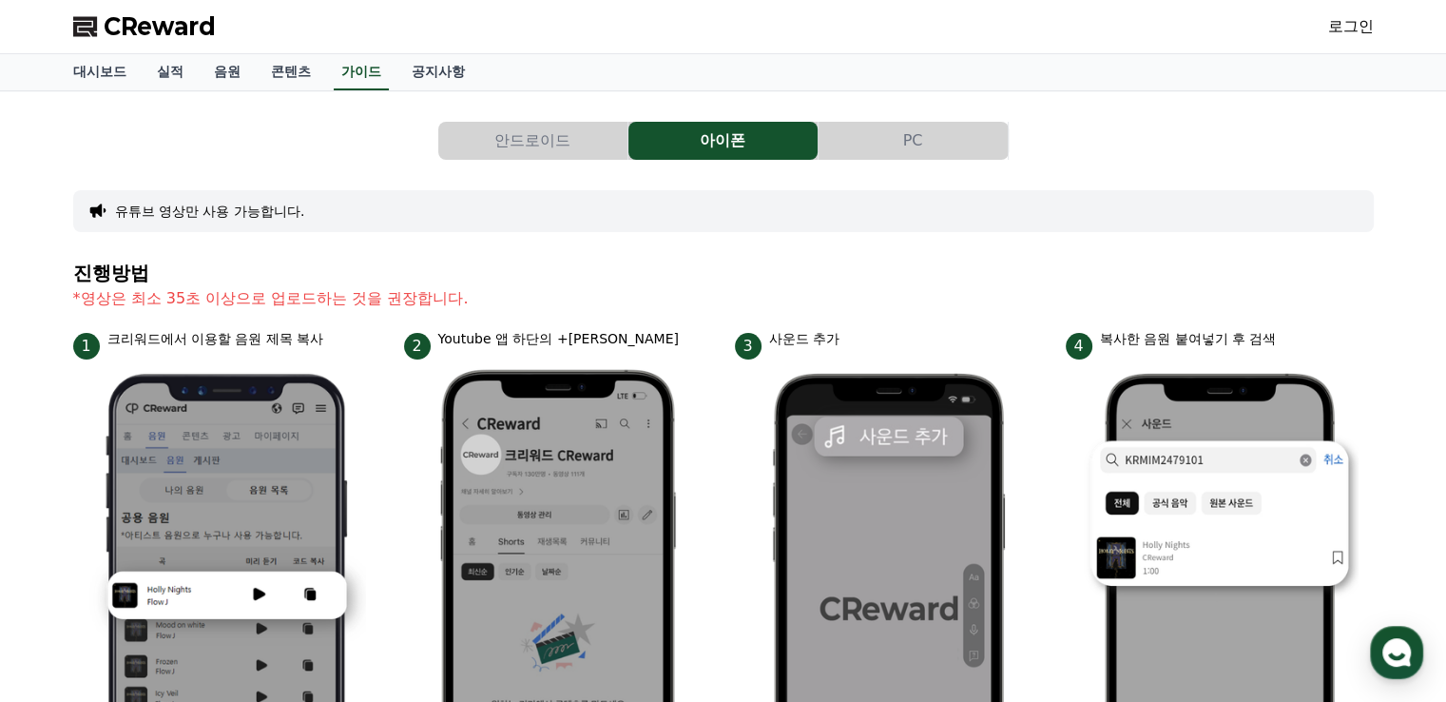
click at [903, 130] on button "PC" at bounding box center [913, 141] width 189 height 38
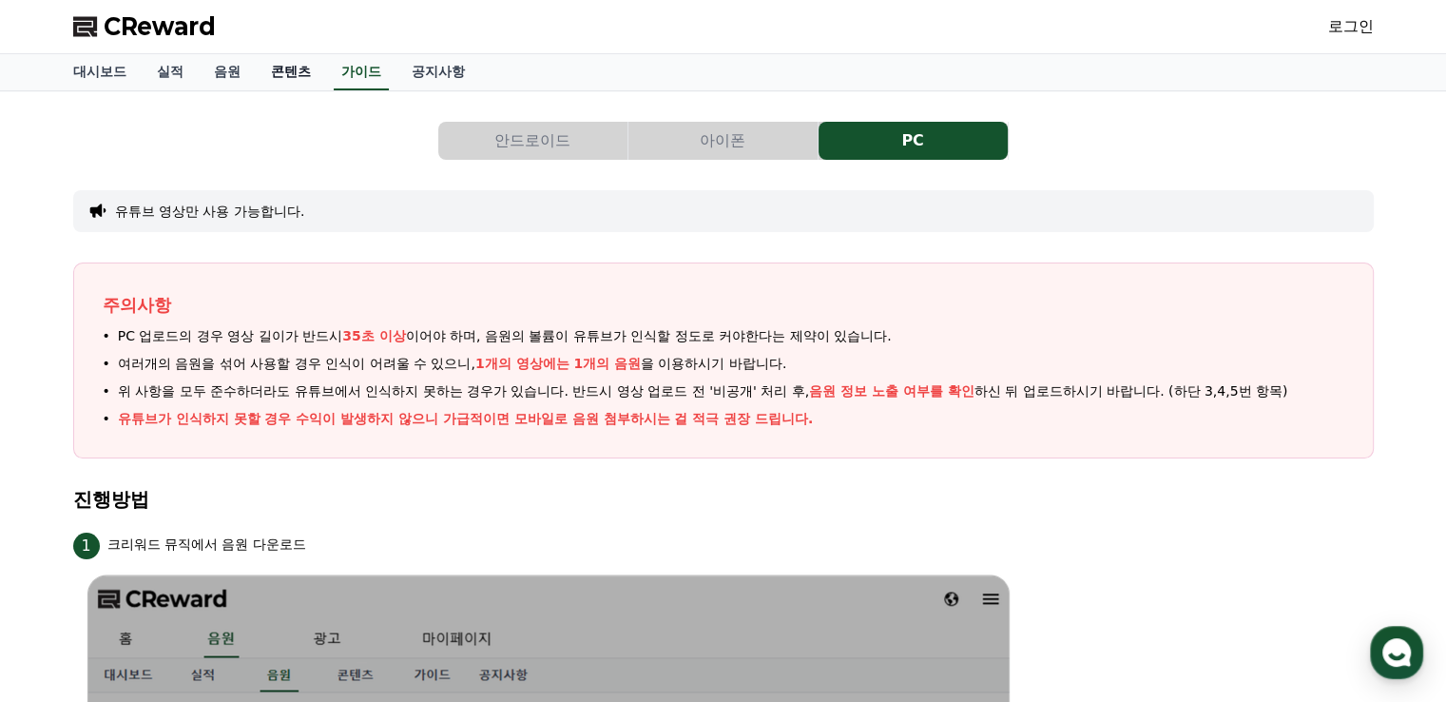
click at [293, 73] on link "콘텐츠" at bounding box center [291, 72] width 70 height 36
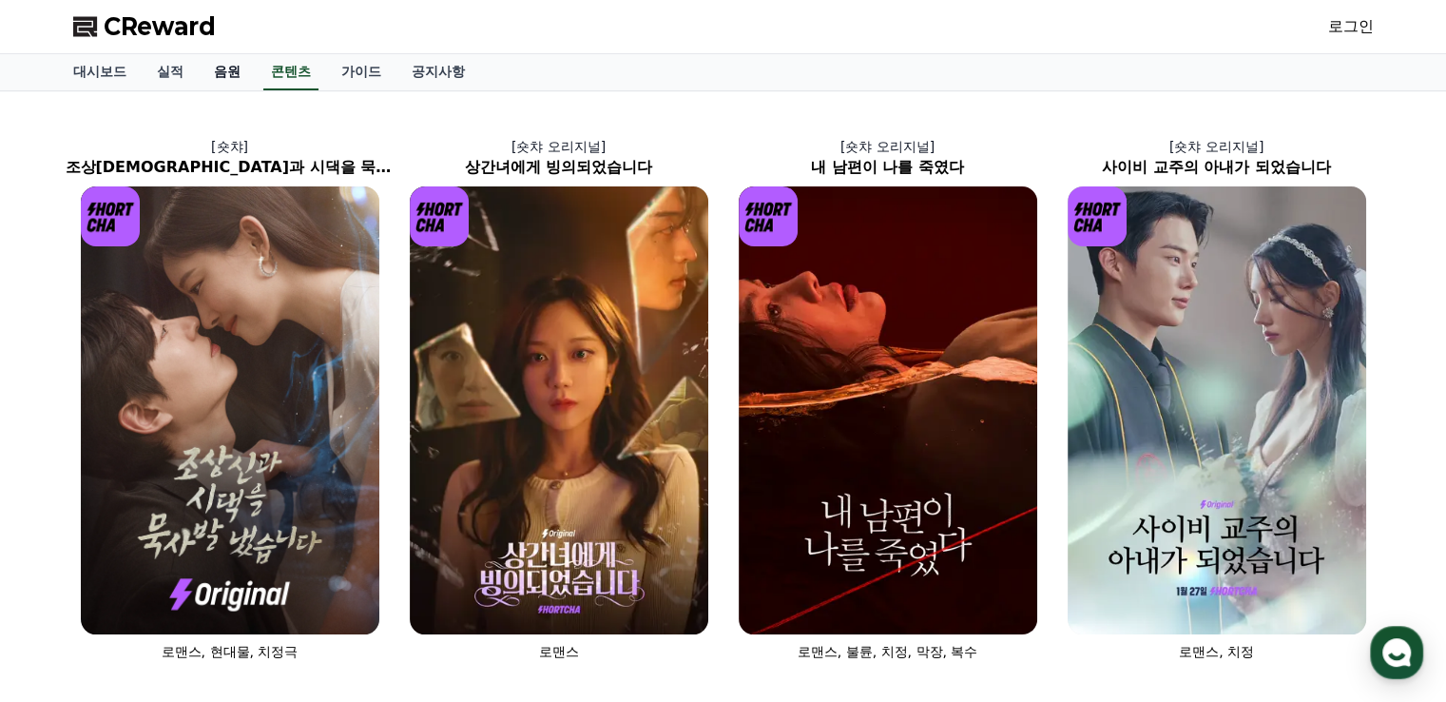
click at [233, 72] on link "음원" at bounding box center [227, 72] width 57 height 36
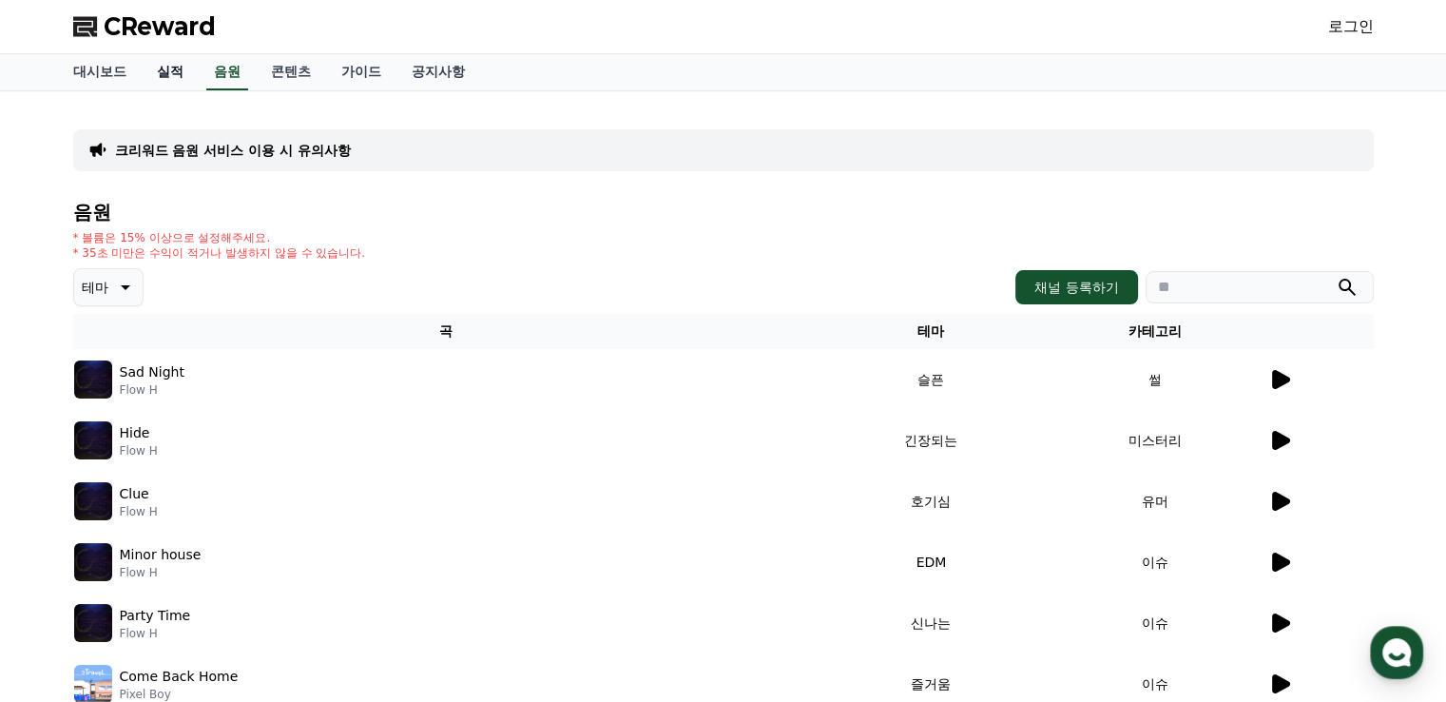
click at [173, 72] on link "실적" at bounding box center [170, 72] width 57 height 36
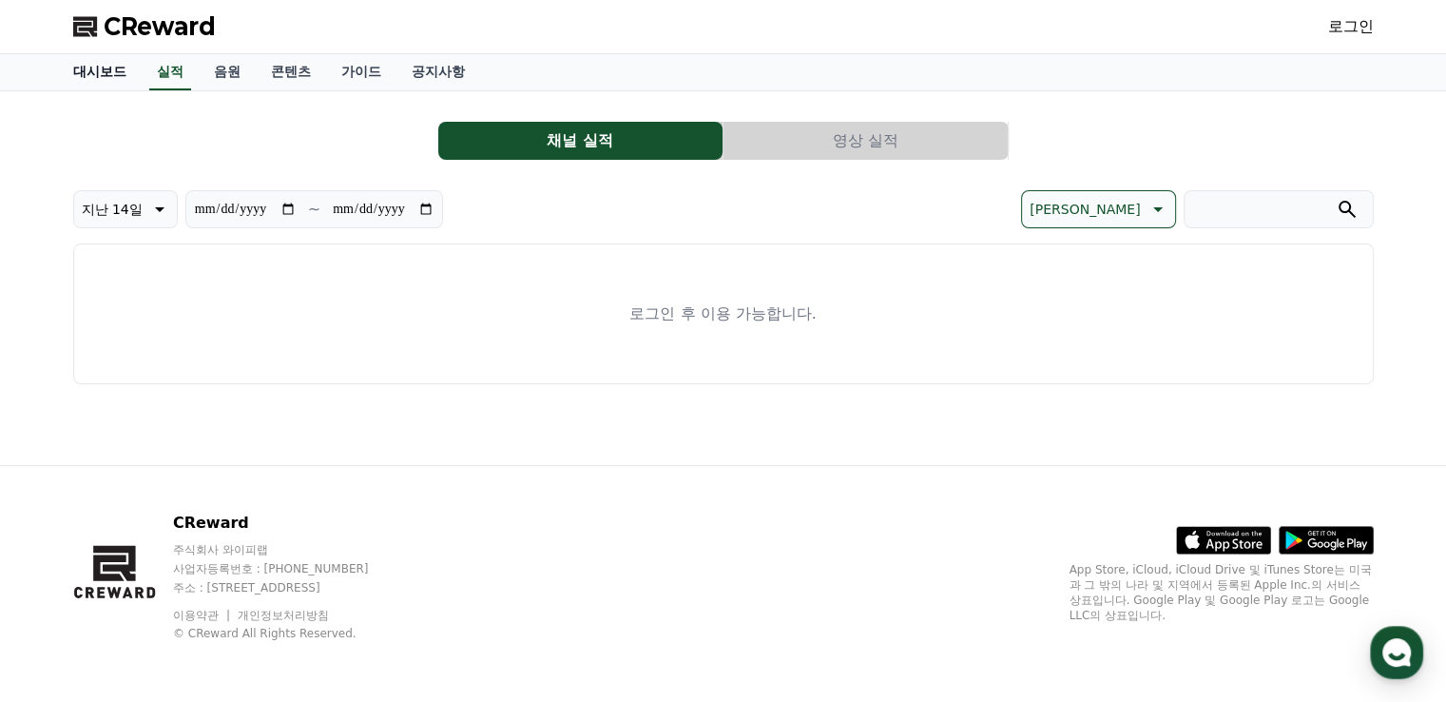
click at [109, 77] on link "대시보드" at bounding box center [100, 72] width 84 height 36
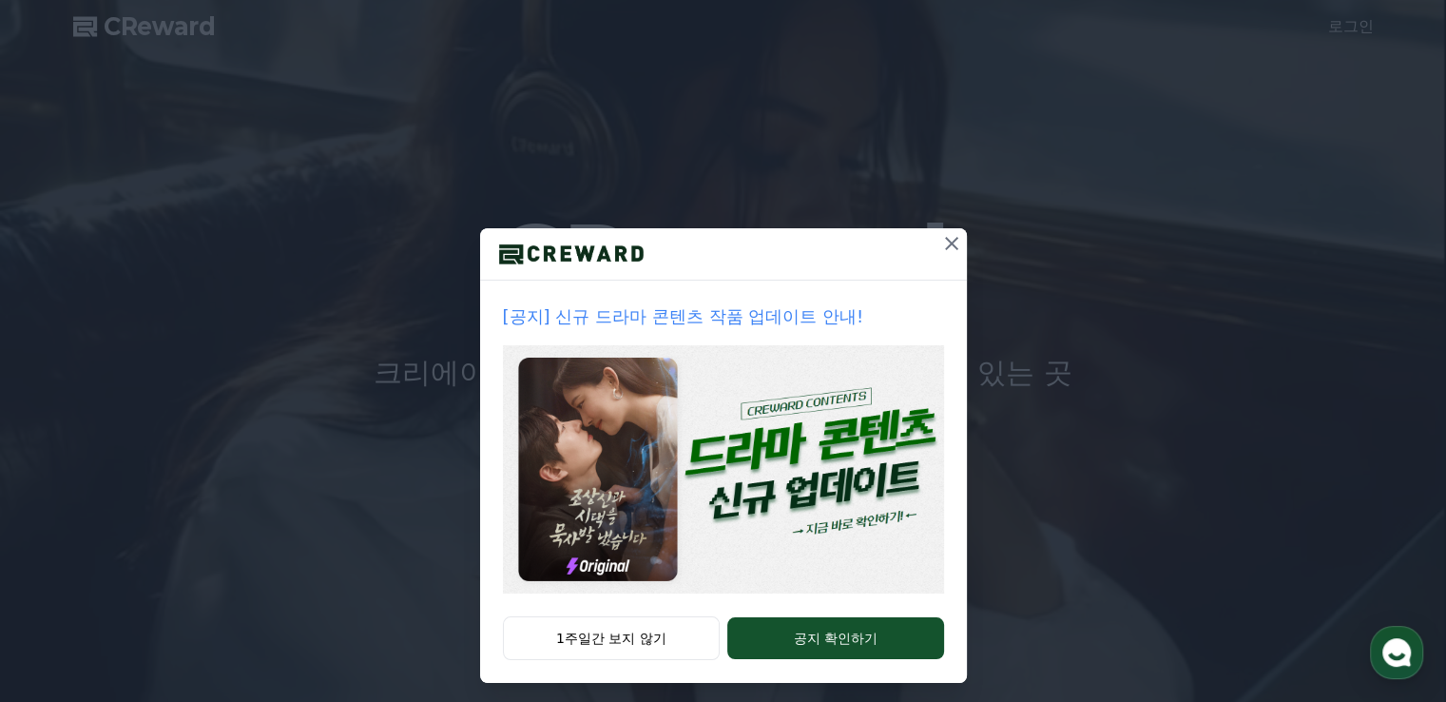
click at [945, 241] on icon at bounding box center [951, 243] width 13 height 13
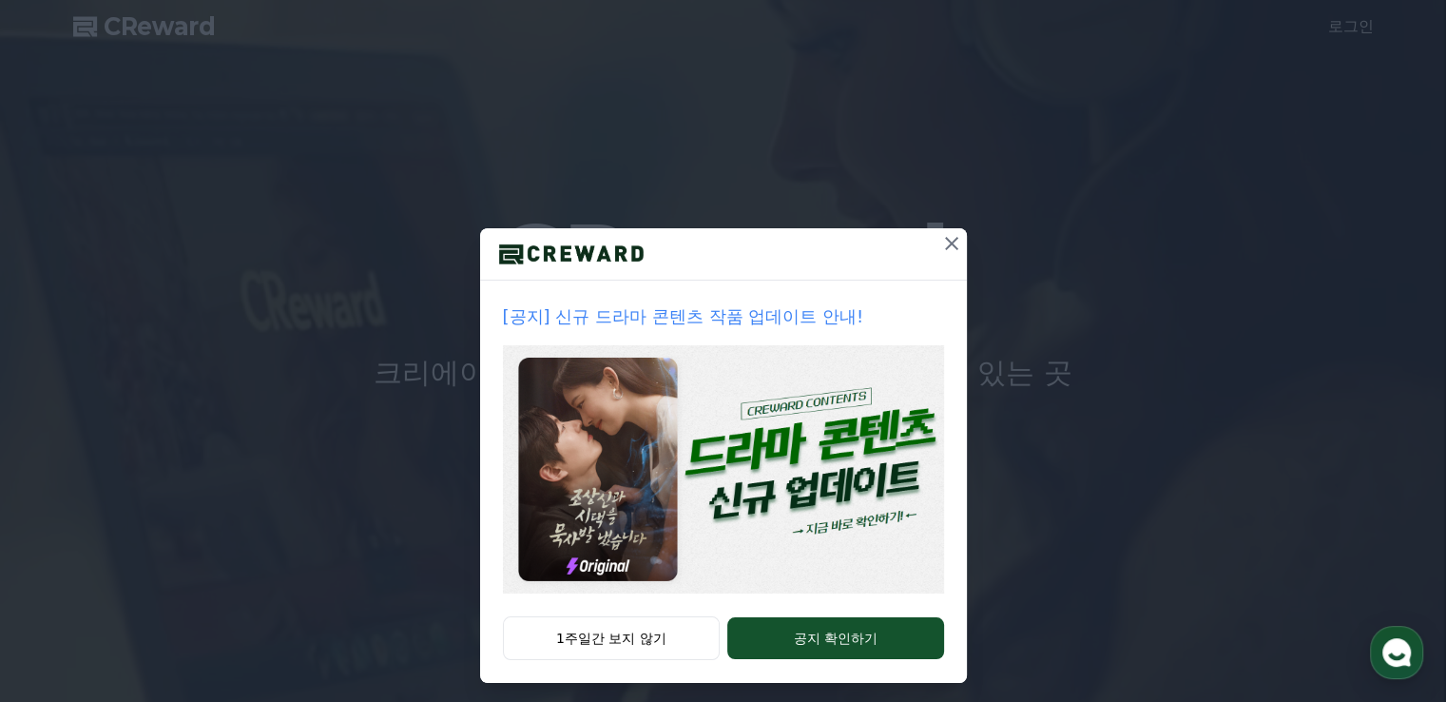
click at [945, 244] on icon at bounding box center [951, 243] width 13 height 13
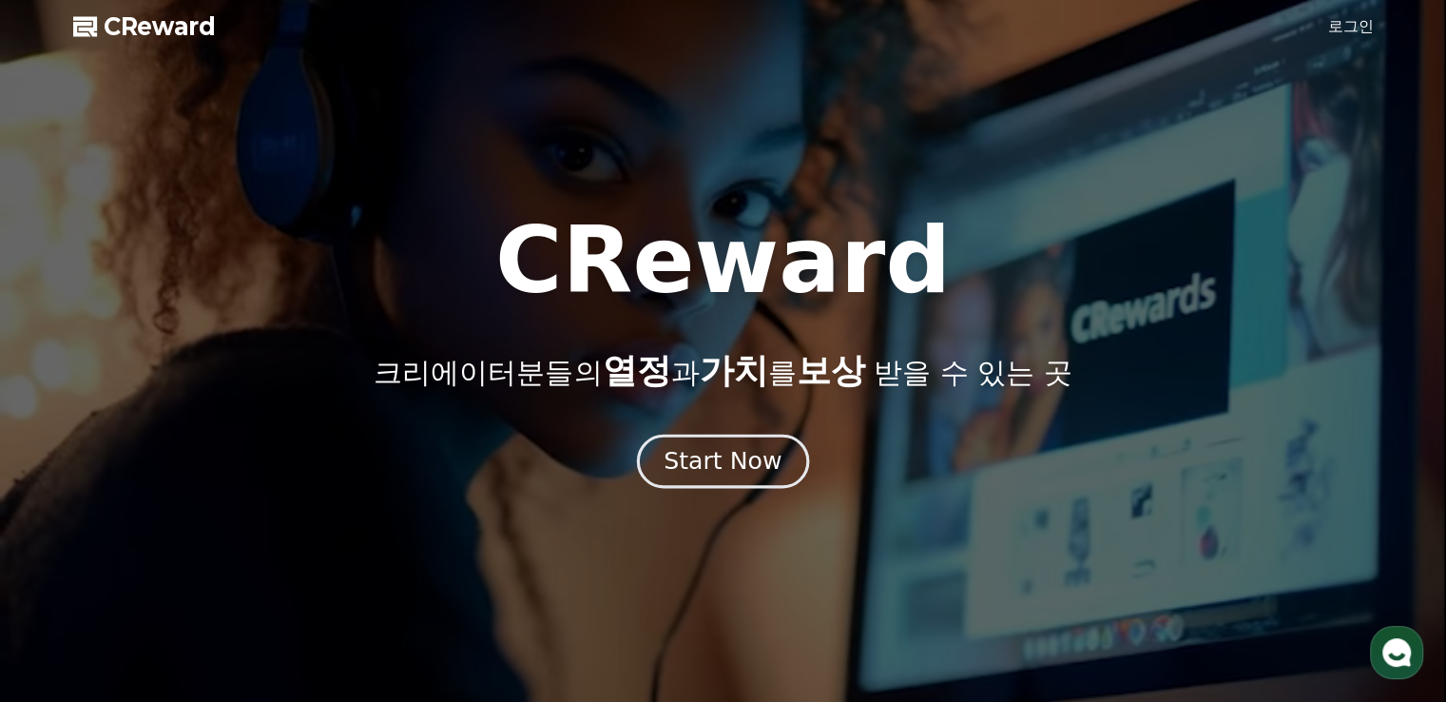
click at [738, 461] on div "Start Now" at bounding box center [723, 461] width 118 height 32
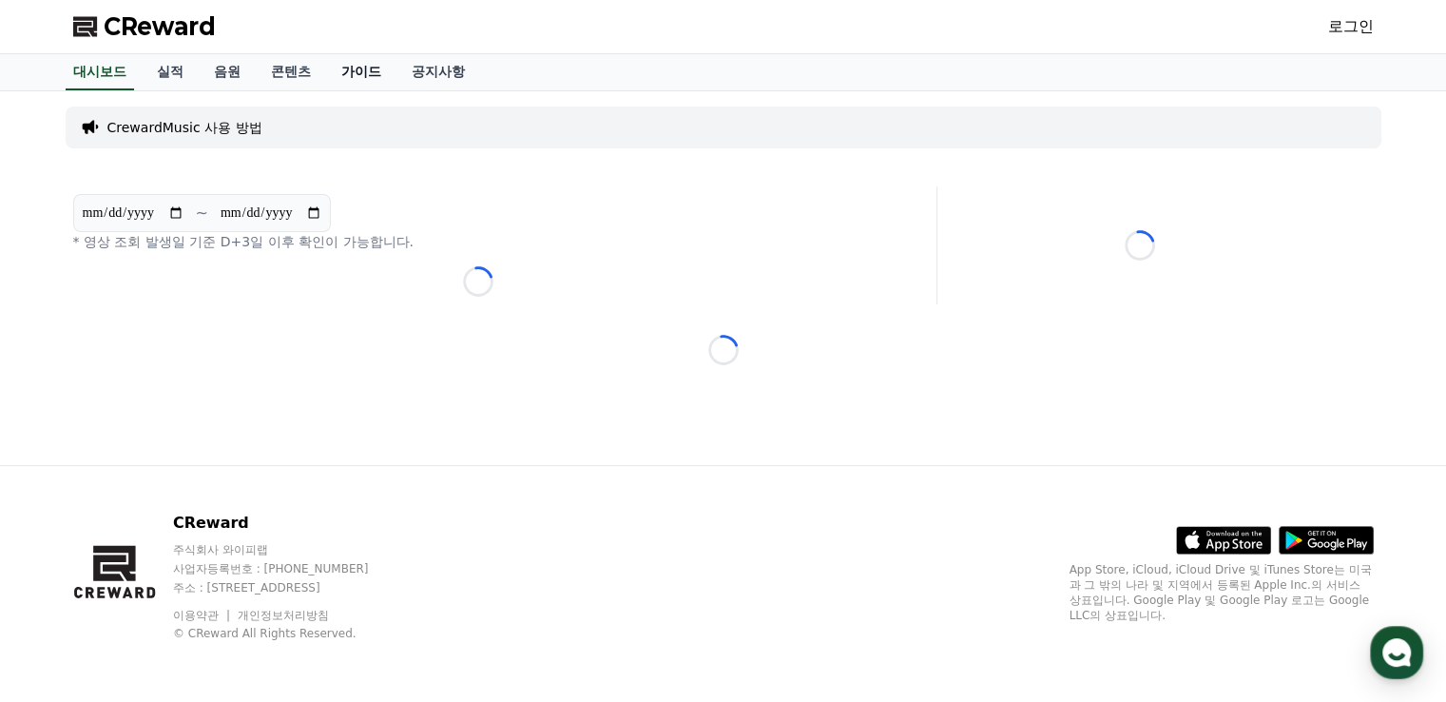
click at [350, 68] on link "가이드" at bounding box center [361, 72] width 70 height 36
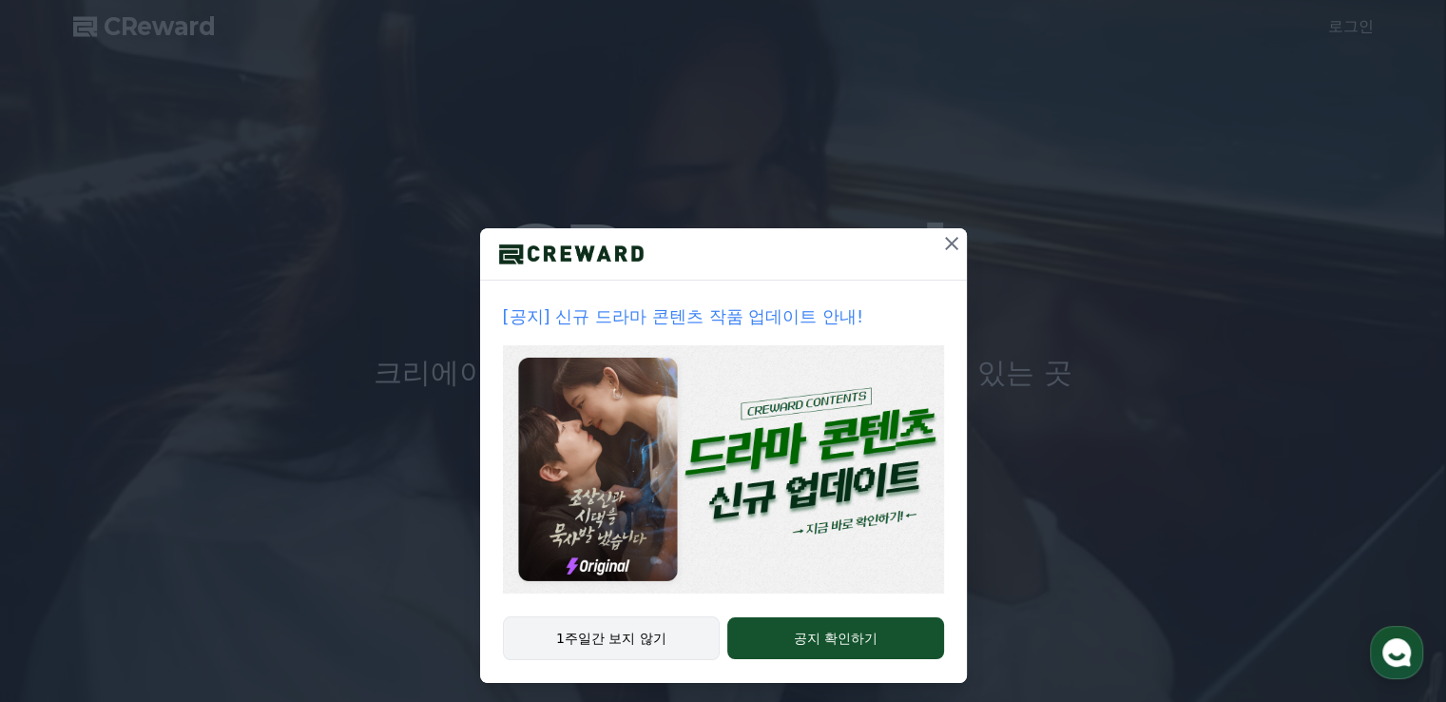
click at [620, 631] on button "1주일간 보지 않기" at bounding box center [612, 638] width 218 height 44
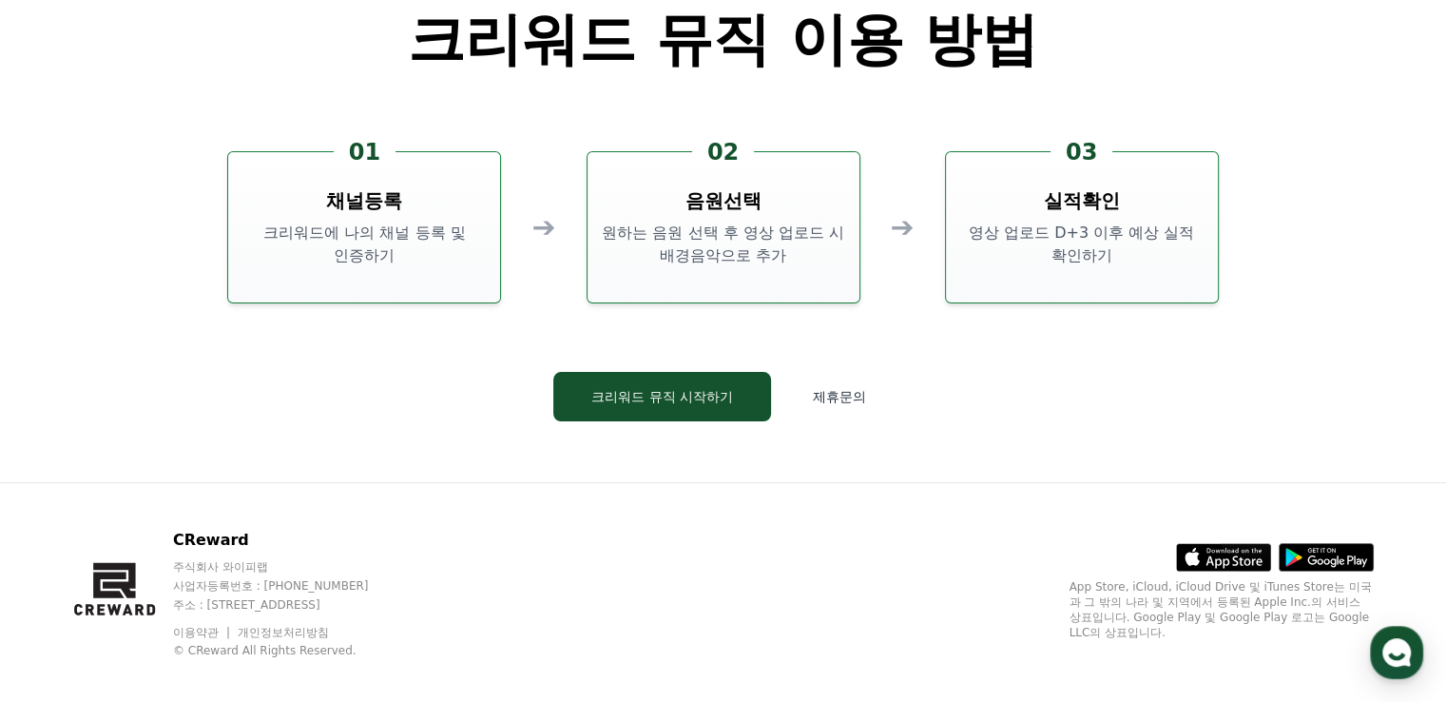
scroll to position [5152, 0]
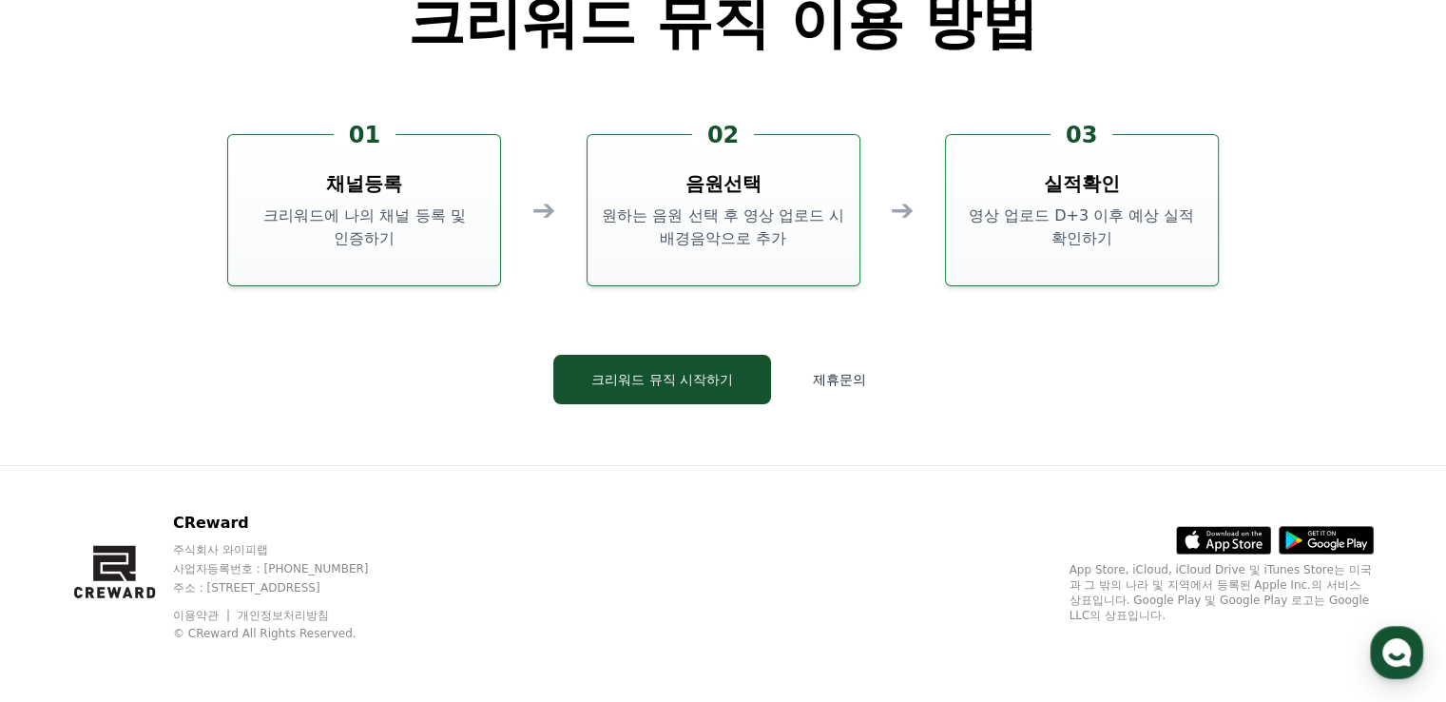
click at [1122, 250] on div "03 실적확인 영상 업로드 D+3 이후 예상 실적 확인하기" at bounding box center [1082, 210] width 274 height 152
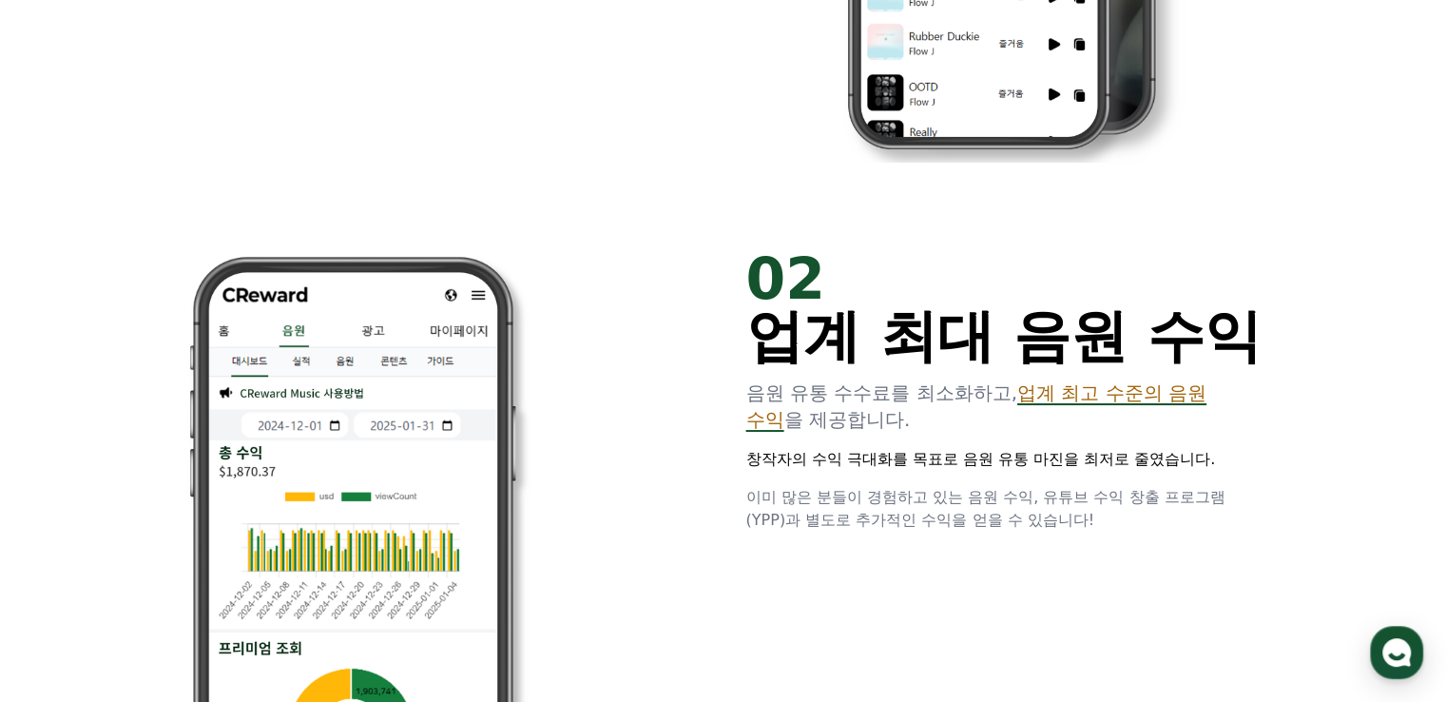
scroll to position [873, 0]
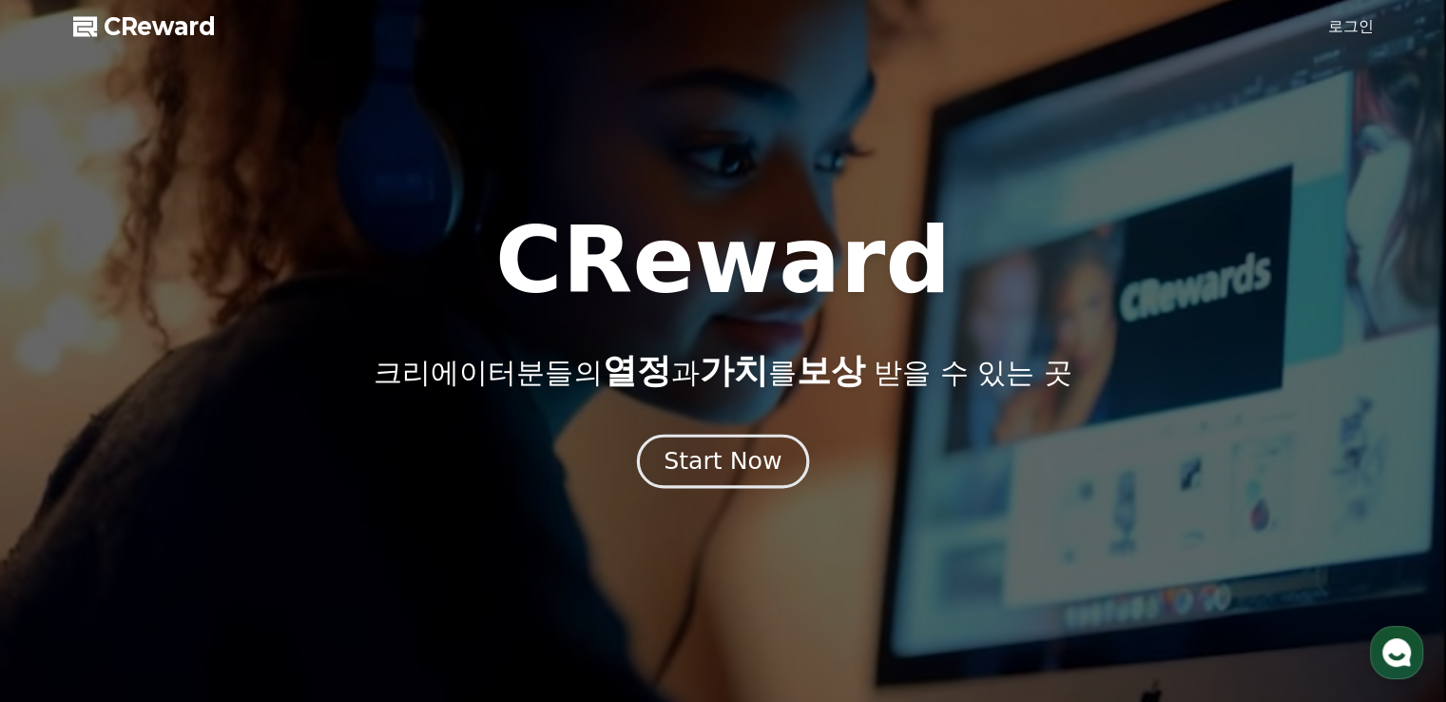
click at [722, 455] on div "Start Now" at bounding box center [723, 461] width 118 height 32
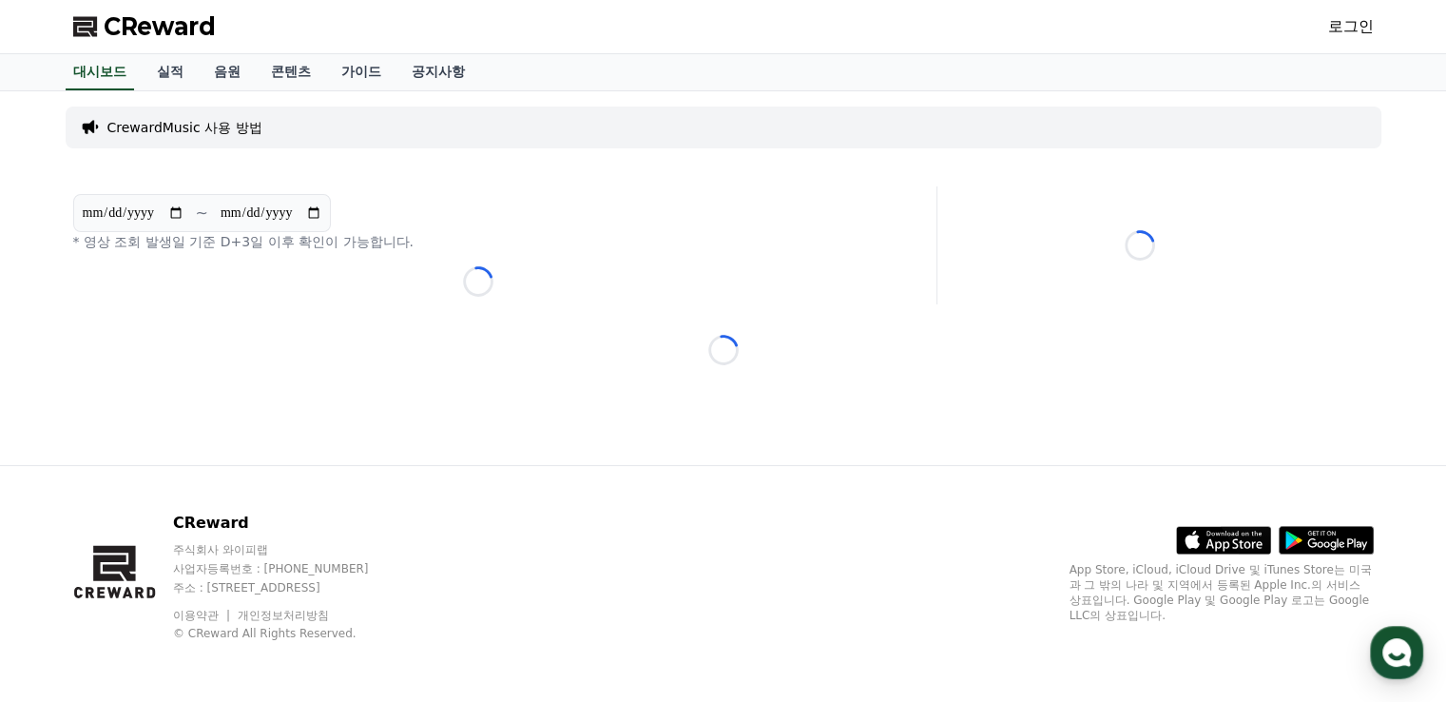
click at [223, 126] on p "CrewardMusic 사용 방법" at bounding box center [184, 127] width 155 height 19
